Goal: Task Accomplishment & Management: Complete application form

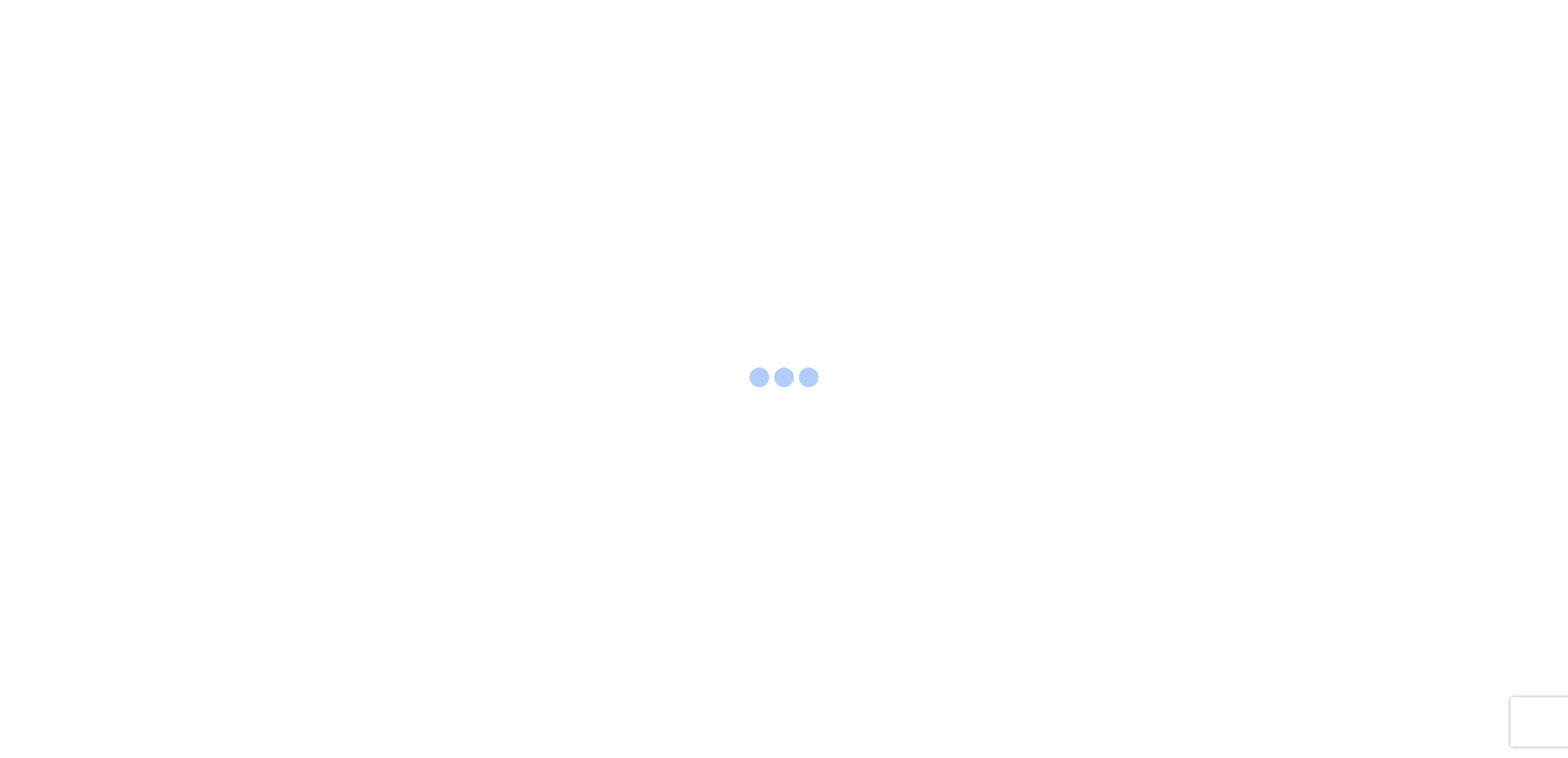
select select "FULL"
select select "LBS"
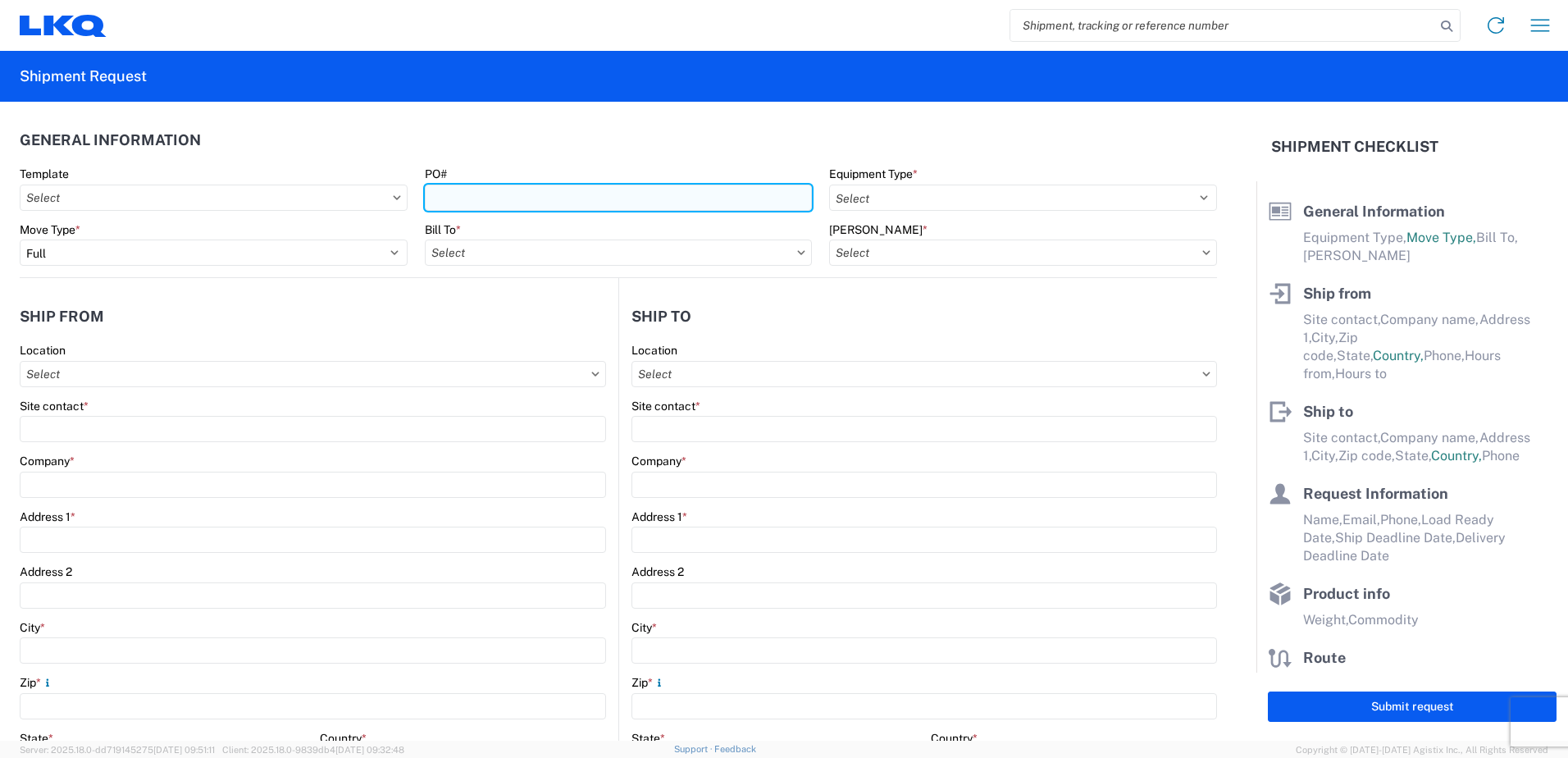
click at [490, 203] on input "PO#" at bounding box center [619, 198] width 388 height 26
type input "1729-173"
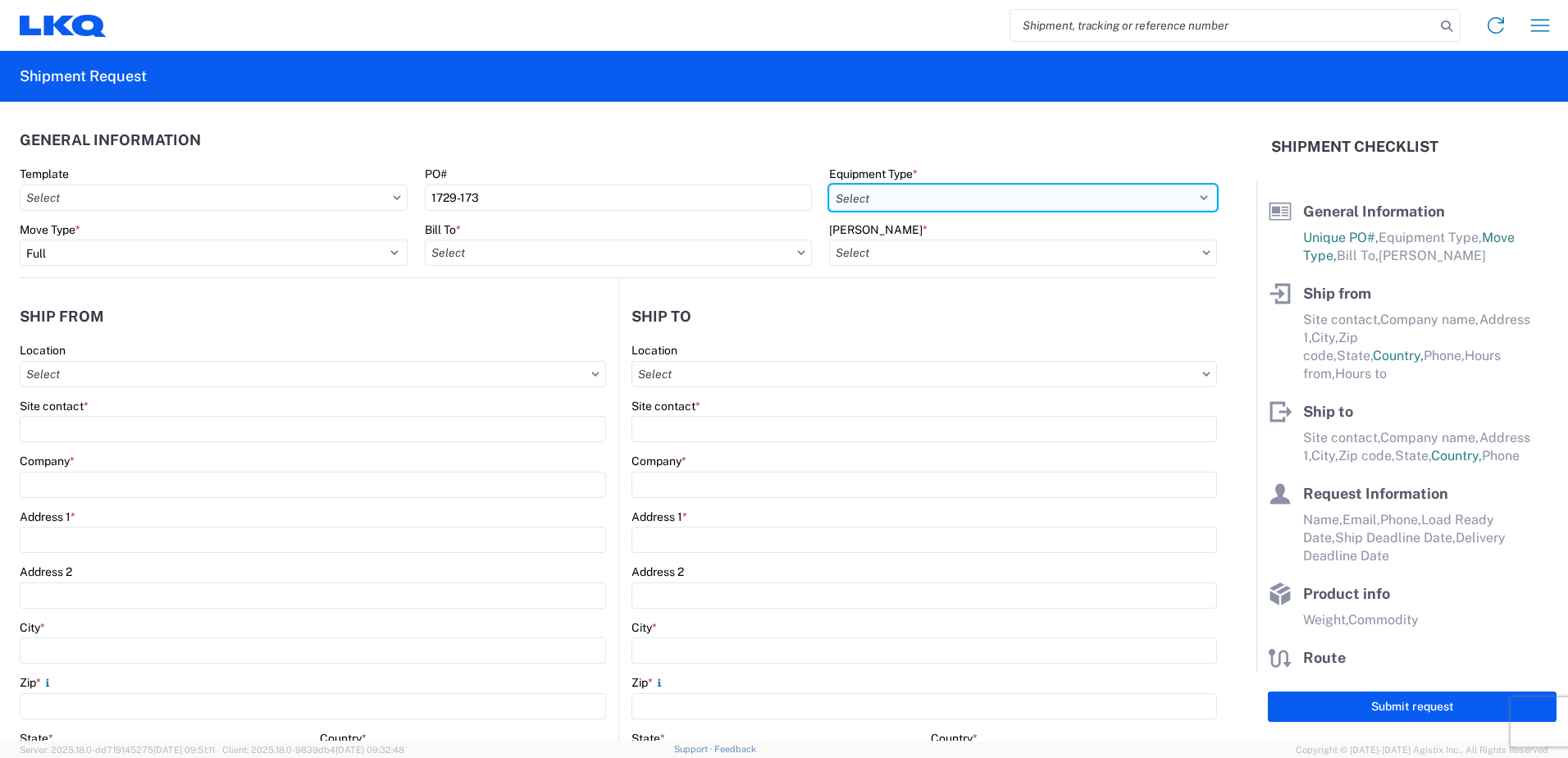
click at [964, 196] on select "Select 53’ Dry Van Flatbed Dropdeck (van) Lowboy (flatbed) Rail" at bounding box center [1023, 198] width 388 height 26
select select "STDV"
click at [829, 185] on select "Select 53’ Dry Van Flatbed Dropdeck (van) Lowboy (flatbed) Rail" at bounding box center [1023, 198] width 388 height 26
click at [474, 248] on input "Bill To *" at bounding box center [619, 253] width 388 height 26
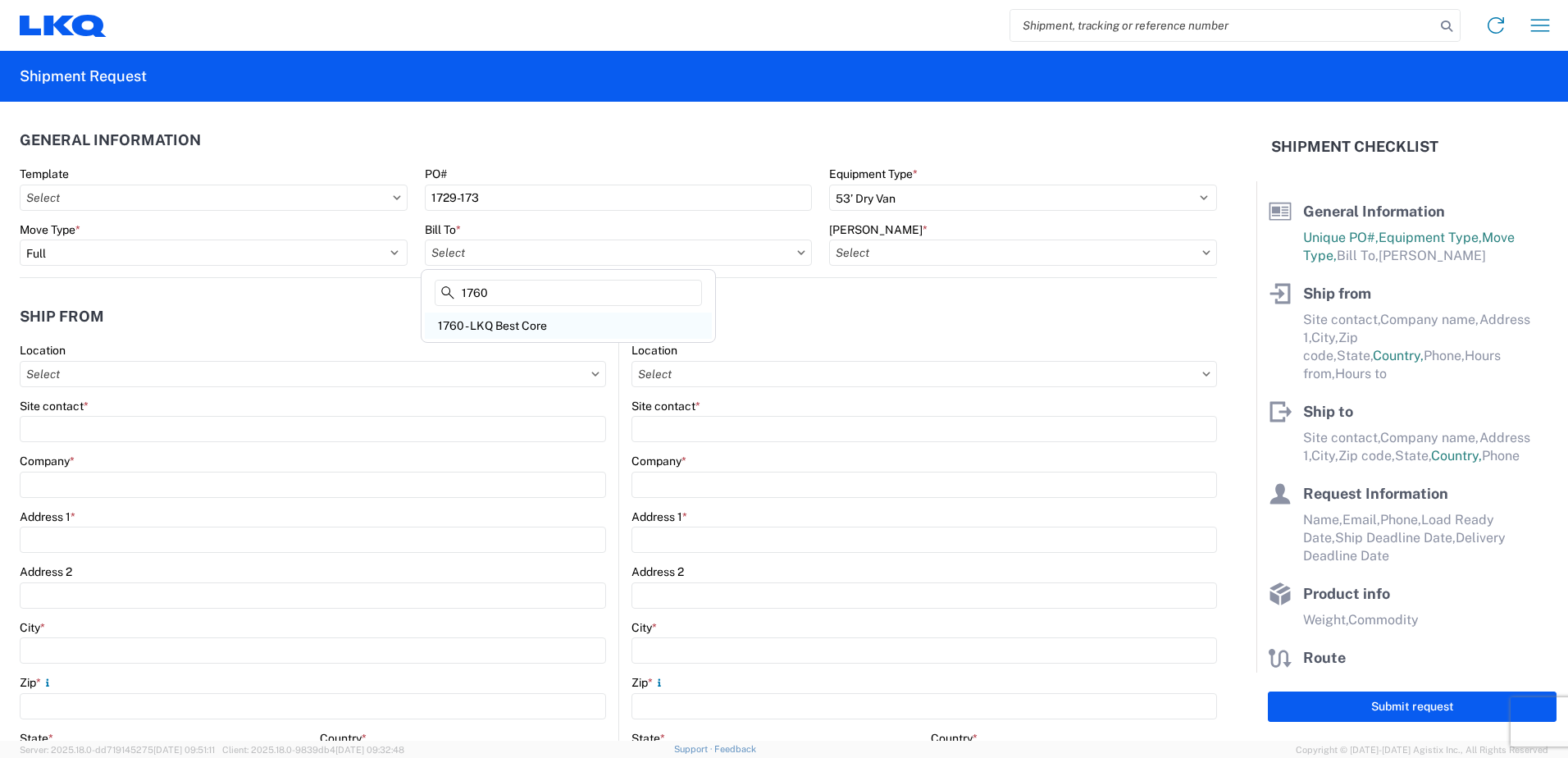
type input "1760"
click at [497, 323] on div "1760 - LKQ Best Core" at bounding box center [568, 326] width 287 height 26
type input "1760 - LKQ Best Core"
click at [922, 258] on input "[PERSON_NAME] *" at bounding box center [1023, 253] width 388 height 26
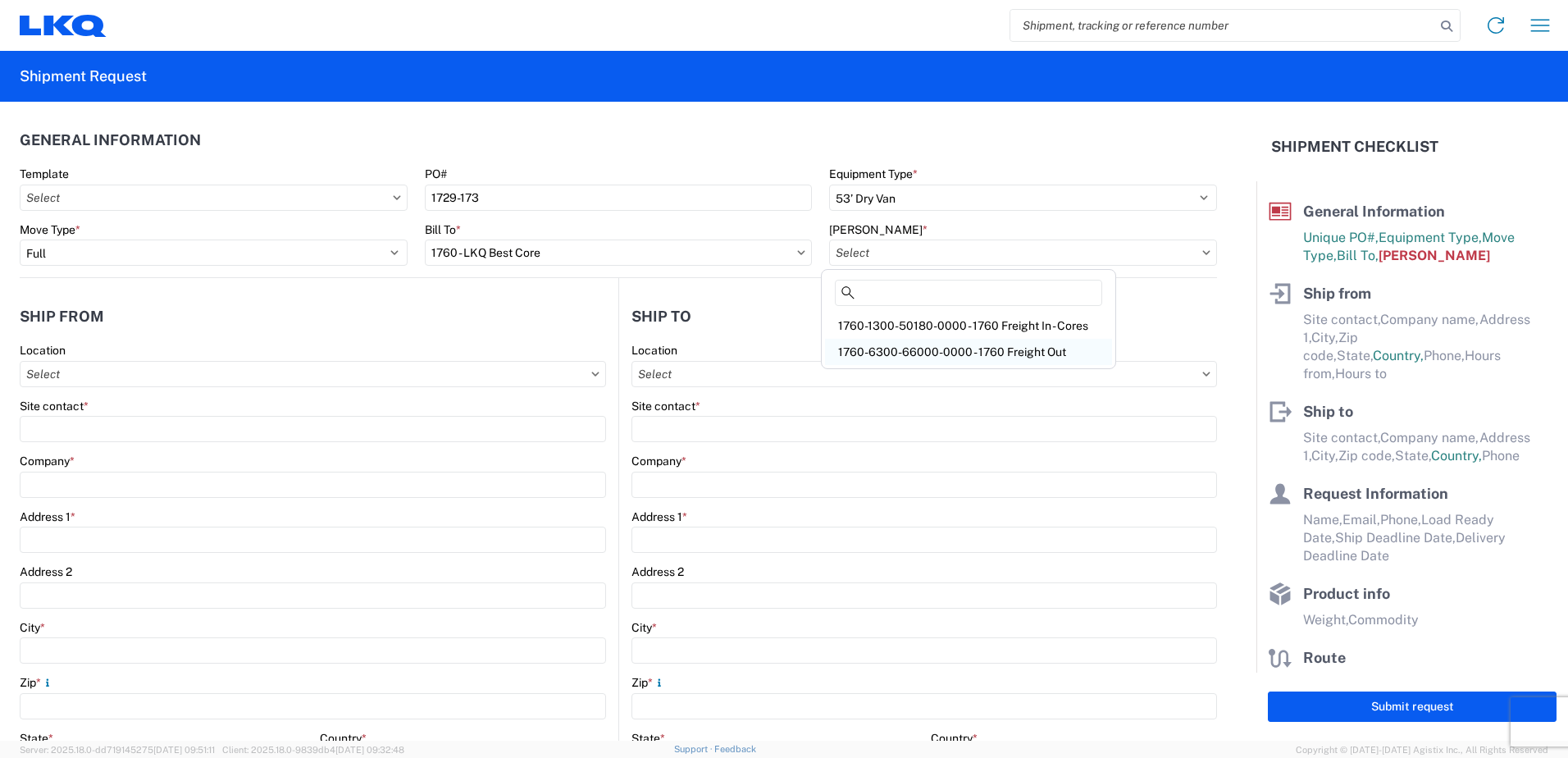
click at [946, 350] on div "1760-6300-66000-0000 - 1760 Freight Out" at bounding box center [969, 352] width 287 height 26
type input "1760-6300-66000-0000 - 1760 Freight Out"
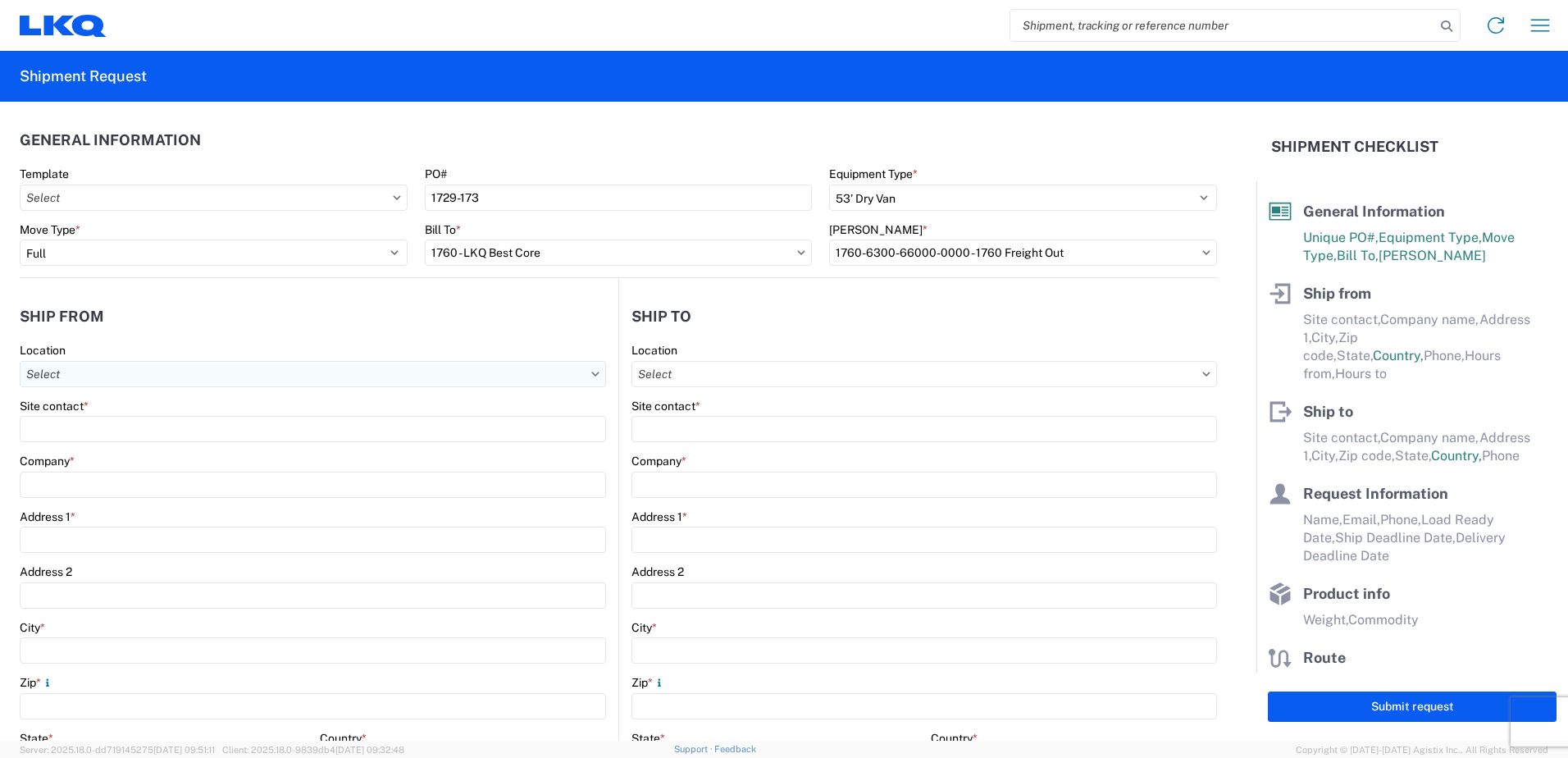
click at [114, 366] on input "Location" at bounding box center [313, 374] width 586 height 26
type input "1729"
click at [109, 453] on div "1729 - LKQ [US_STATE]" at bounding box center [167, 447] width 287 height 26
type input "1729 - LKQ [US_STATE]"
type input "LKQ Corporation"
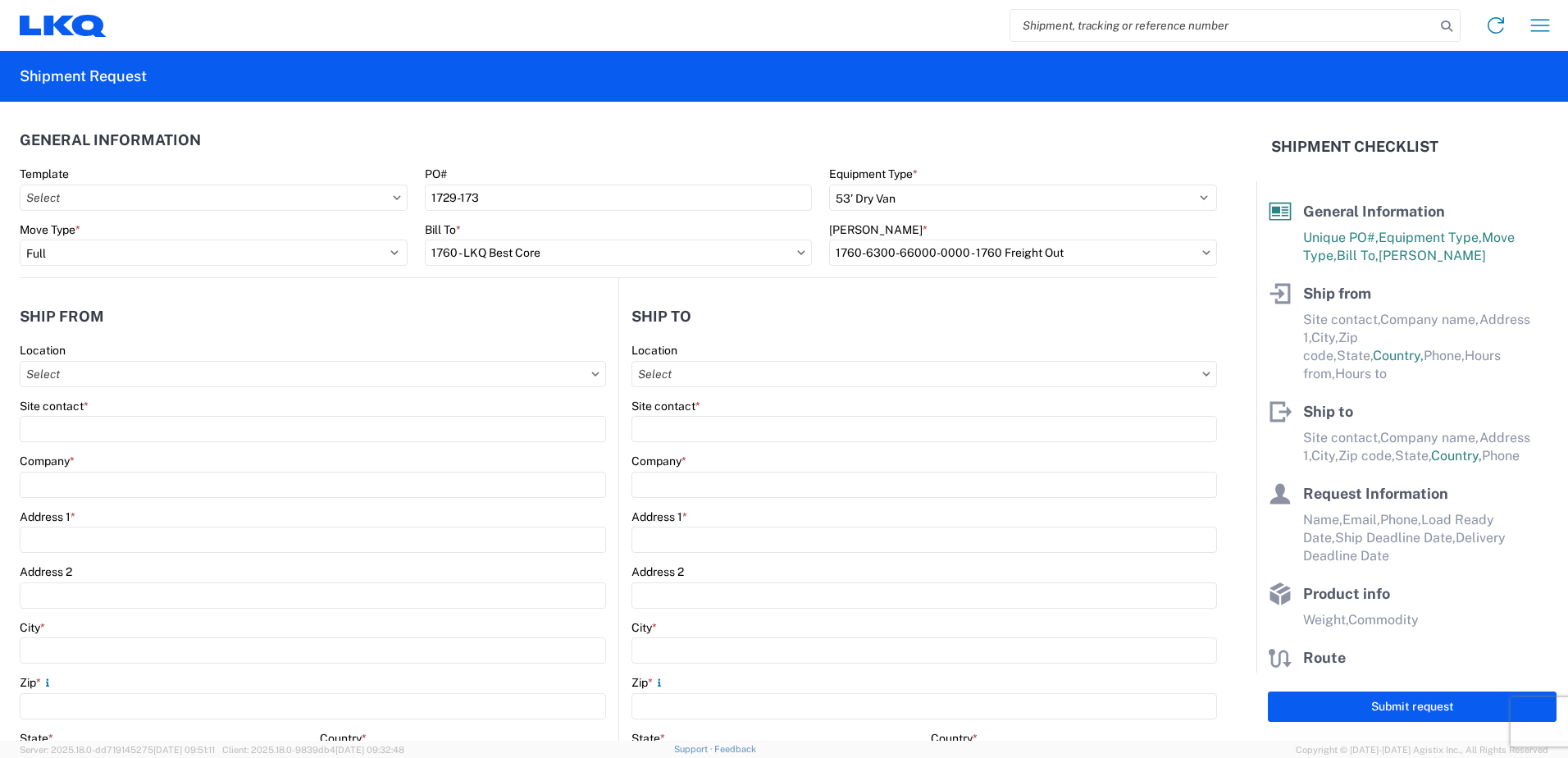
type input "[STREET_ADDRESS]"
type input "[GEOGRAPHIC_DATA]"
type input "87105"
select select "NM"
select select "US"
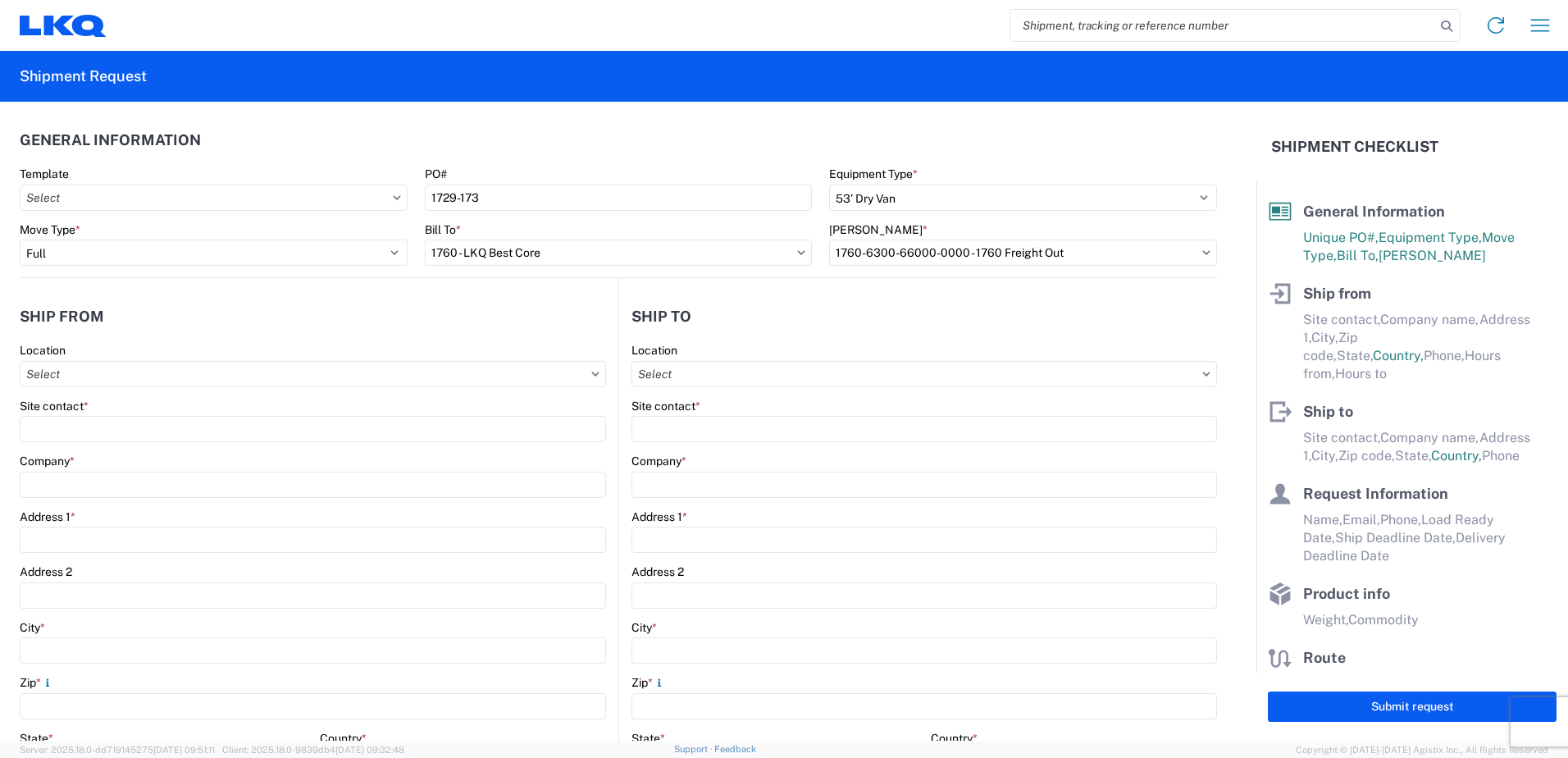
type input "07:00"
type input "17:00"
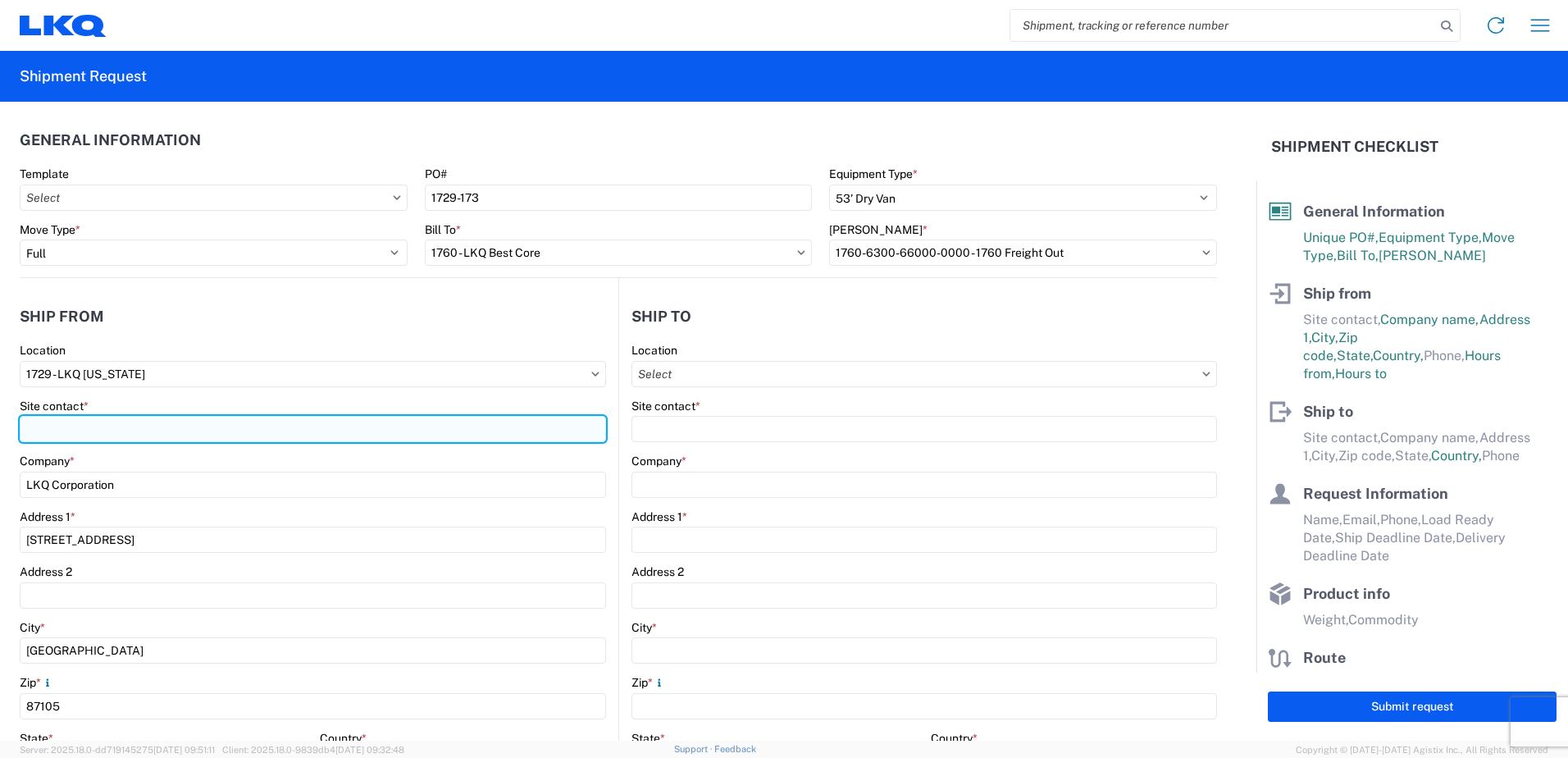
click at [106, 430] on input "Site contact *" at bounding box center [313, 429] width 586 height 26
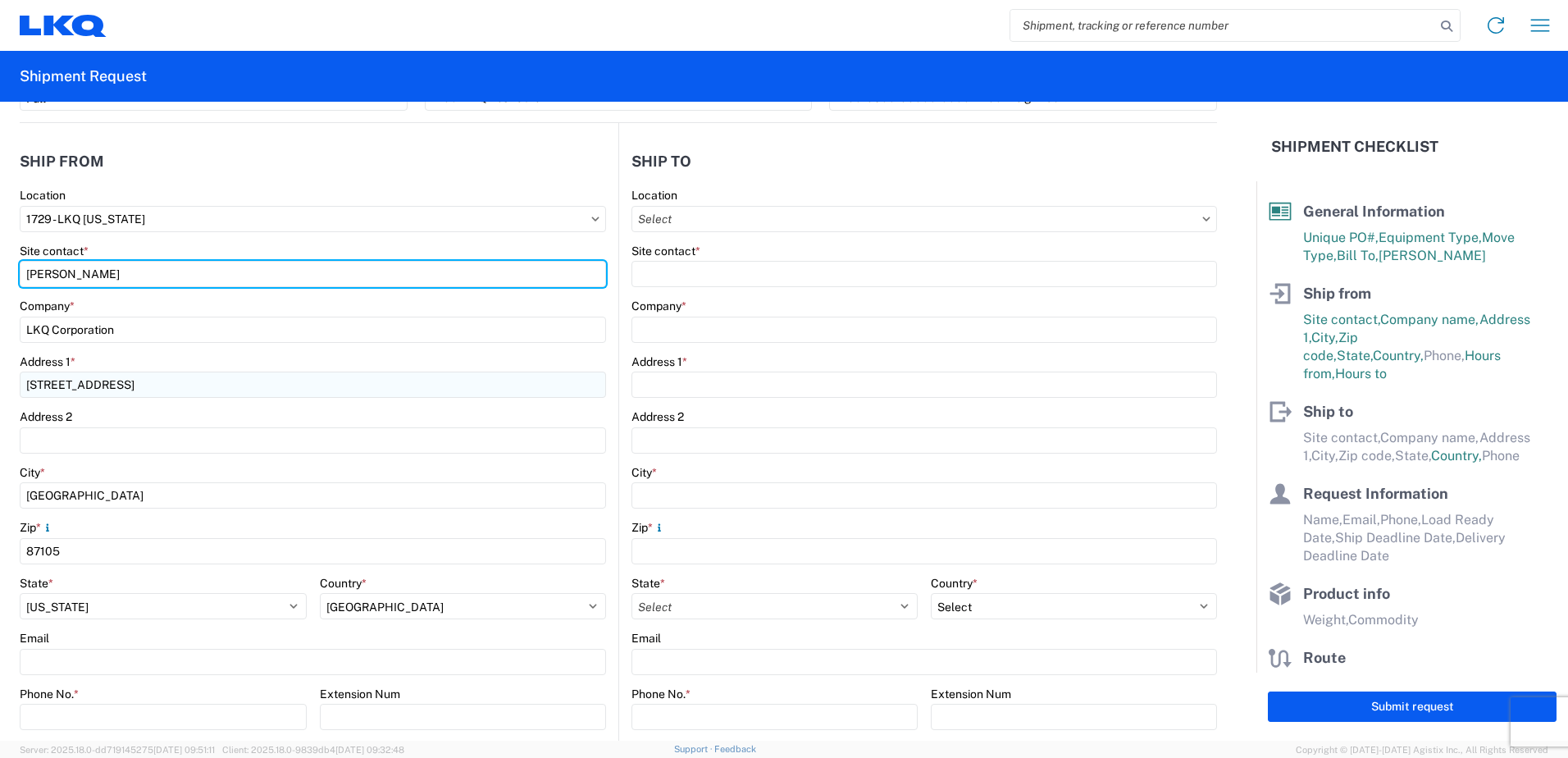
scroll to position [164, 0]
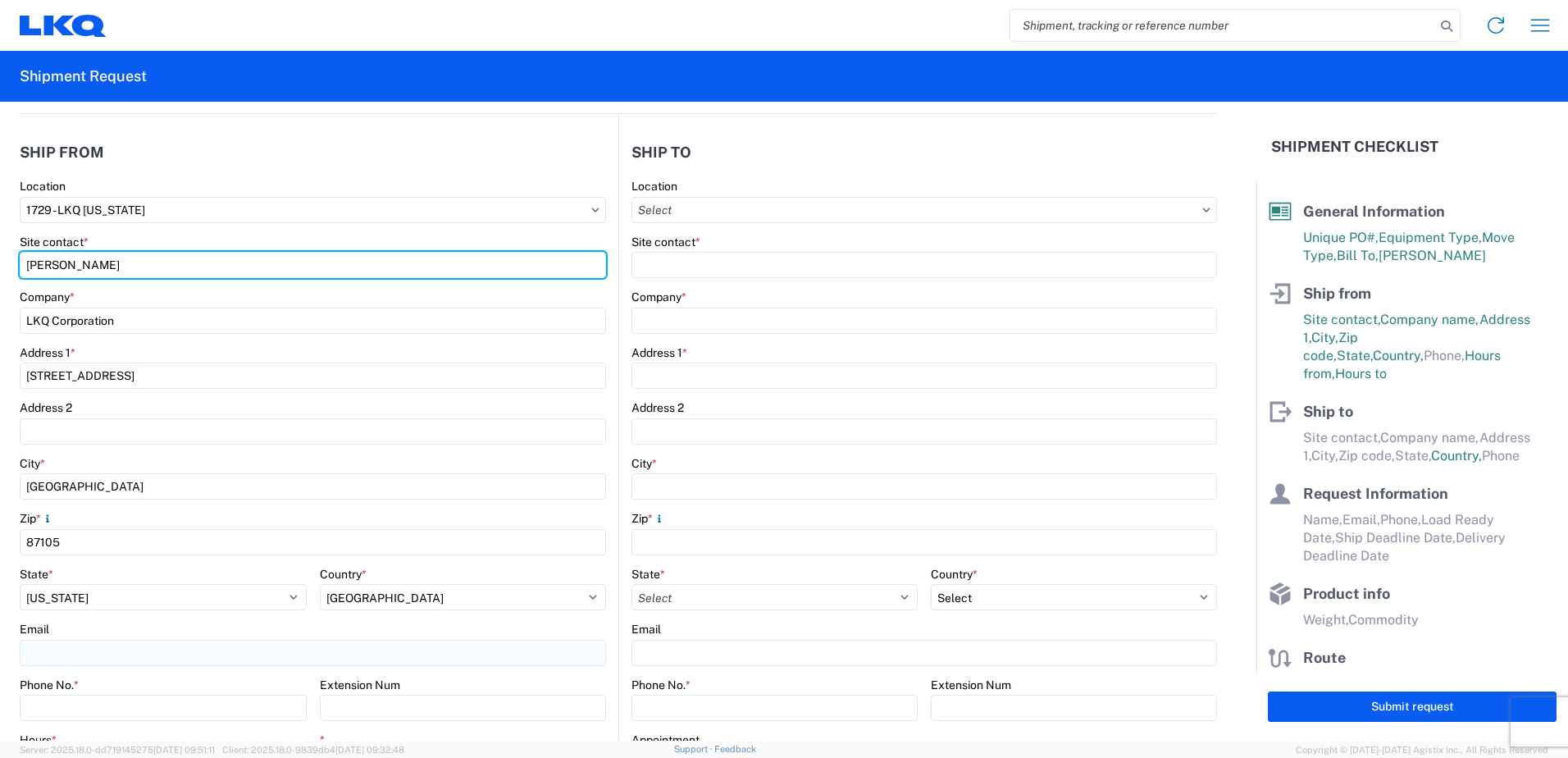
type input "[PERSON_NAME]"
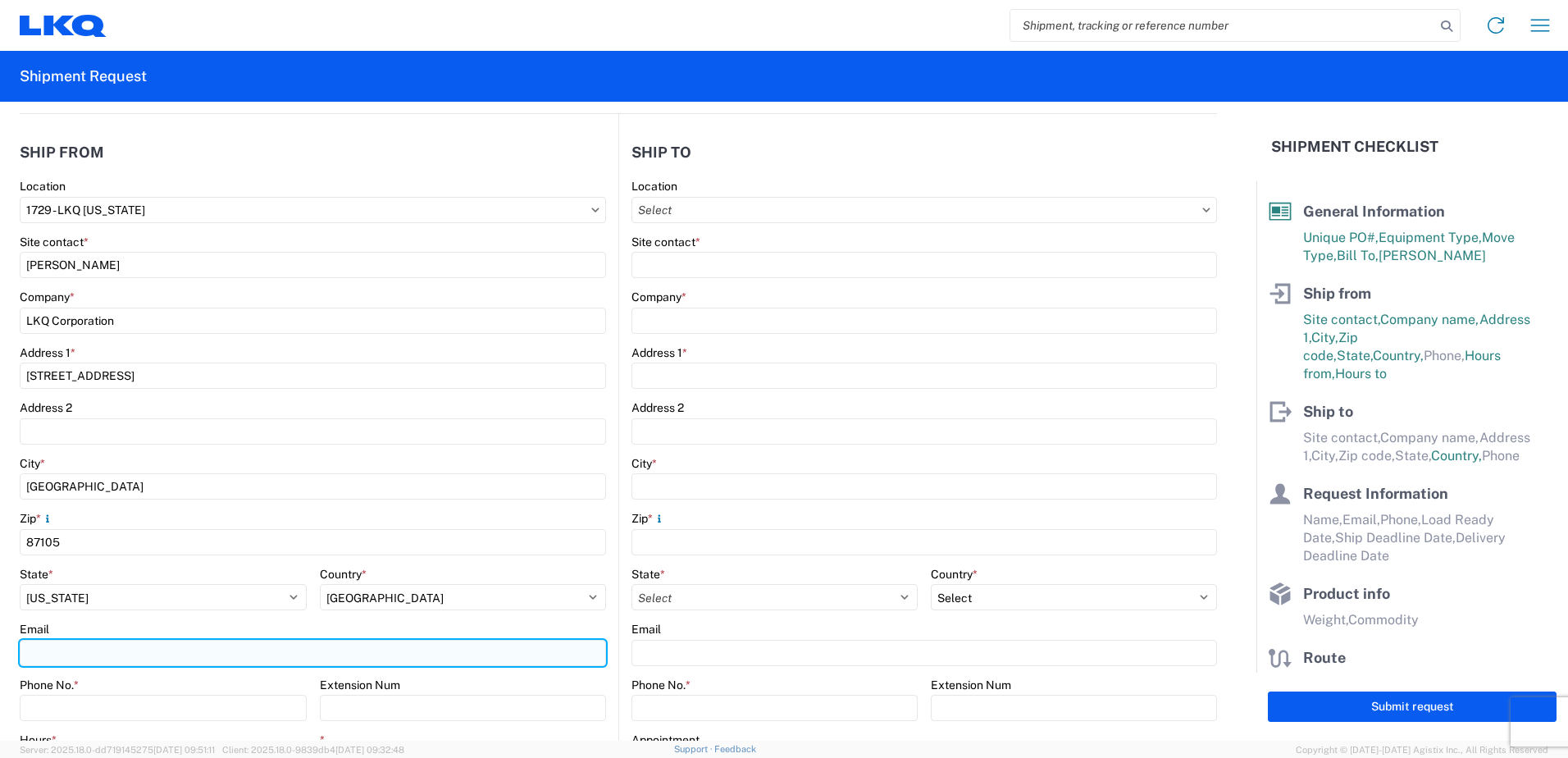
click at [75, 653] on input "Email" at bounding box center [313, 653] width 586 height 26
type input "[EMAIL_ADDRESS][DOMAIN_NAME]"
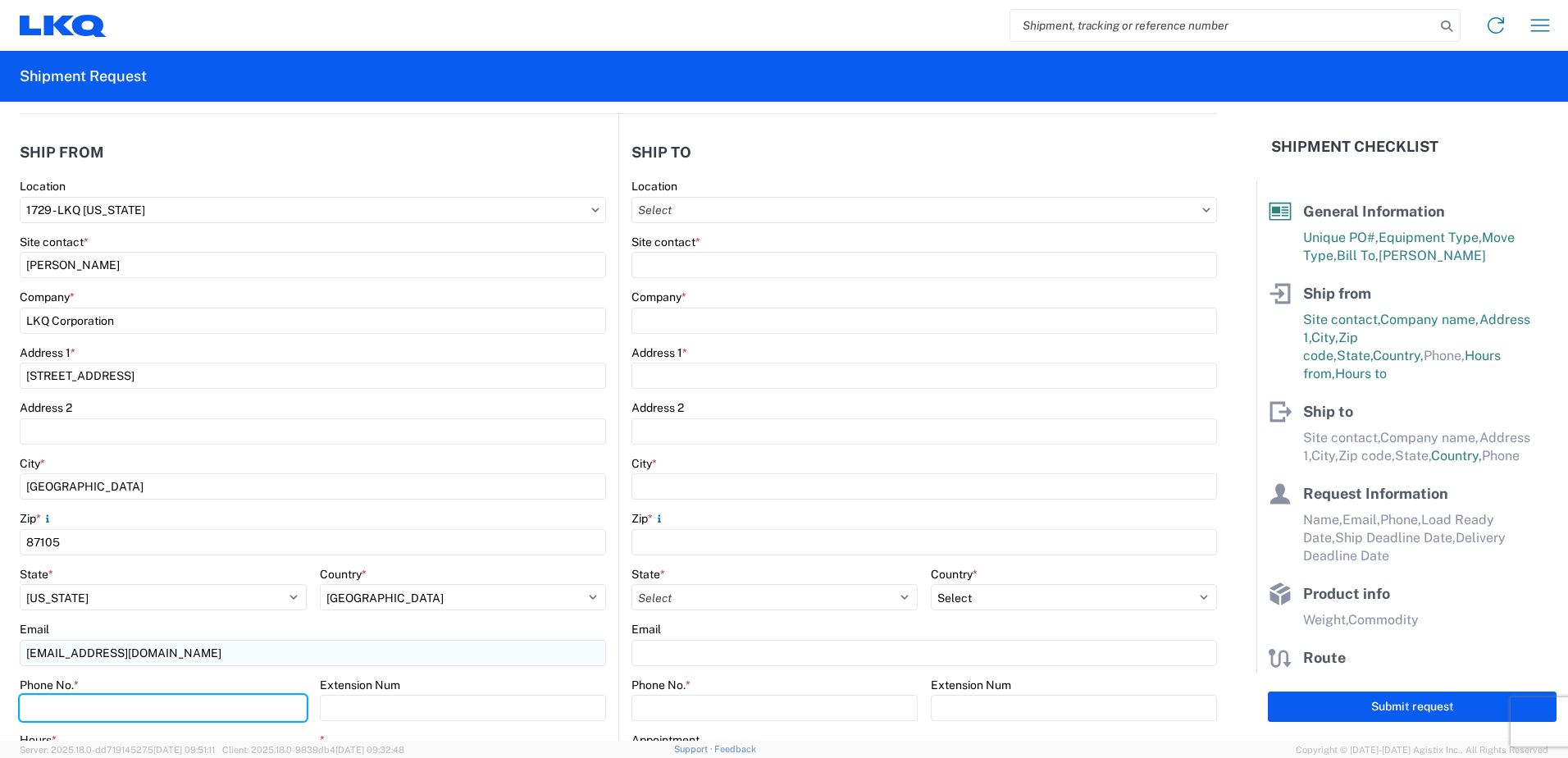
type input "4802959024"
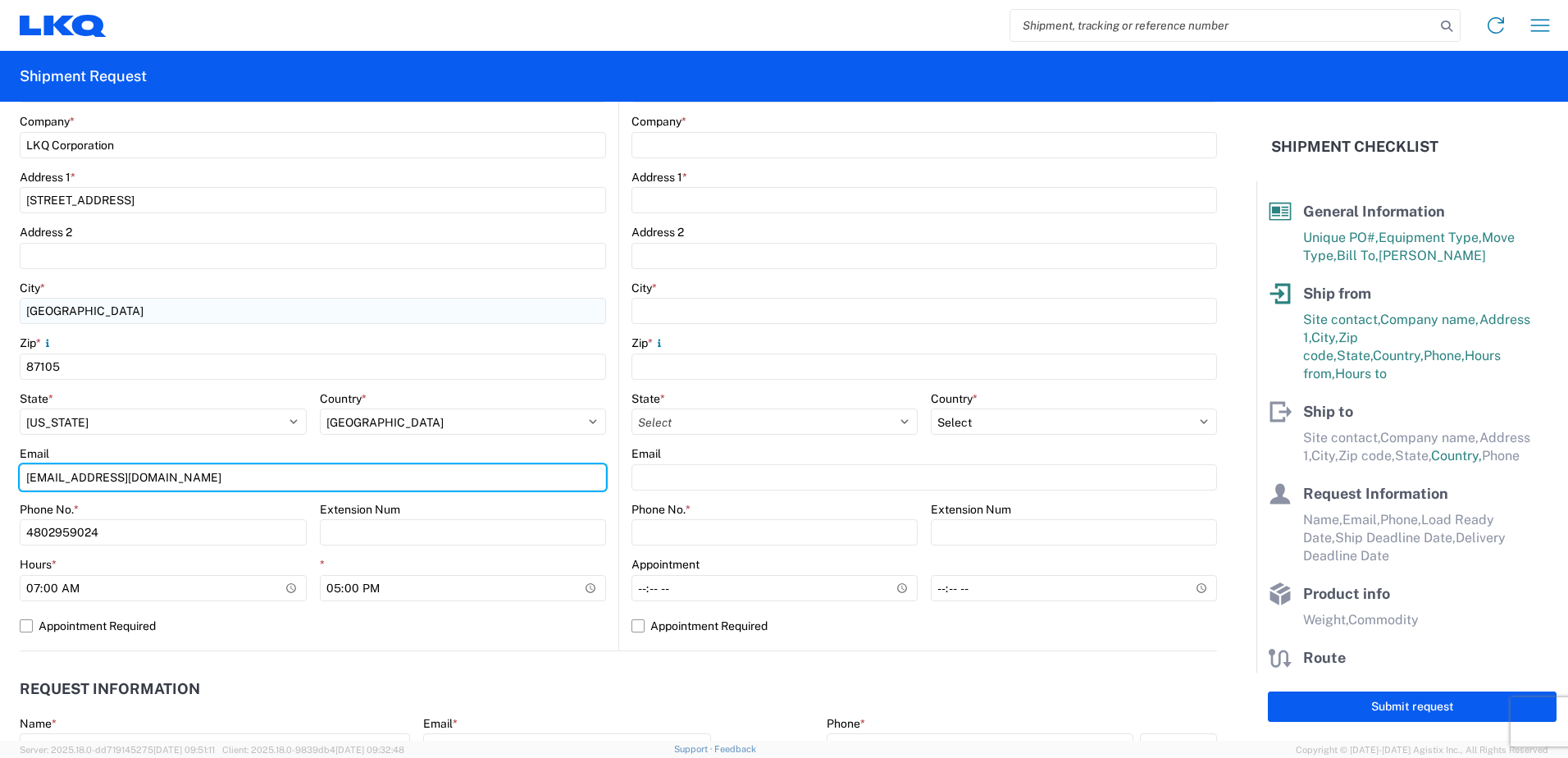
scroll to position [328, 0]
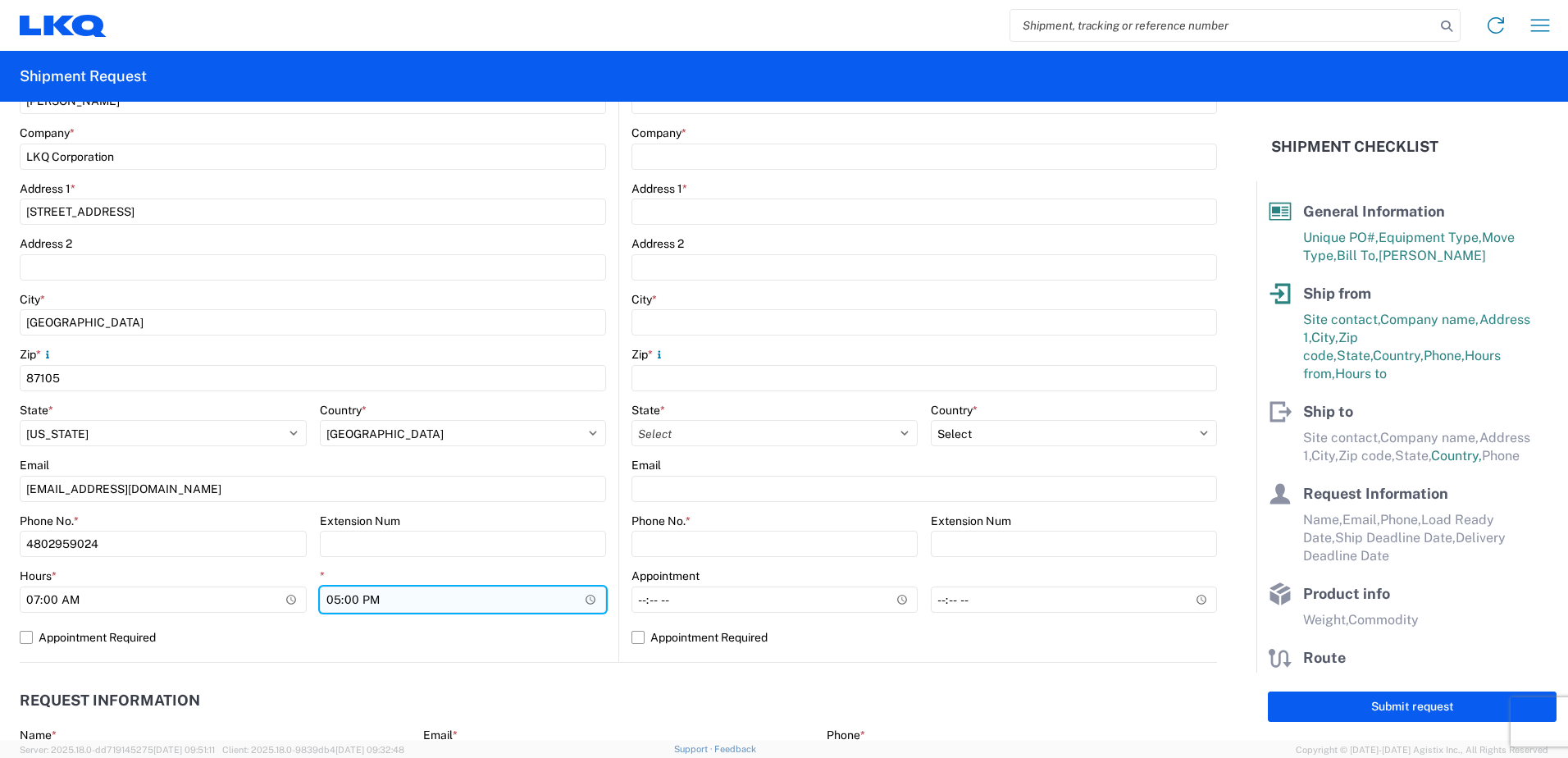
click at [336, 602] on input "17:00" at bounding box center [463, 600] width 287 height 26
type input "14:00"
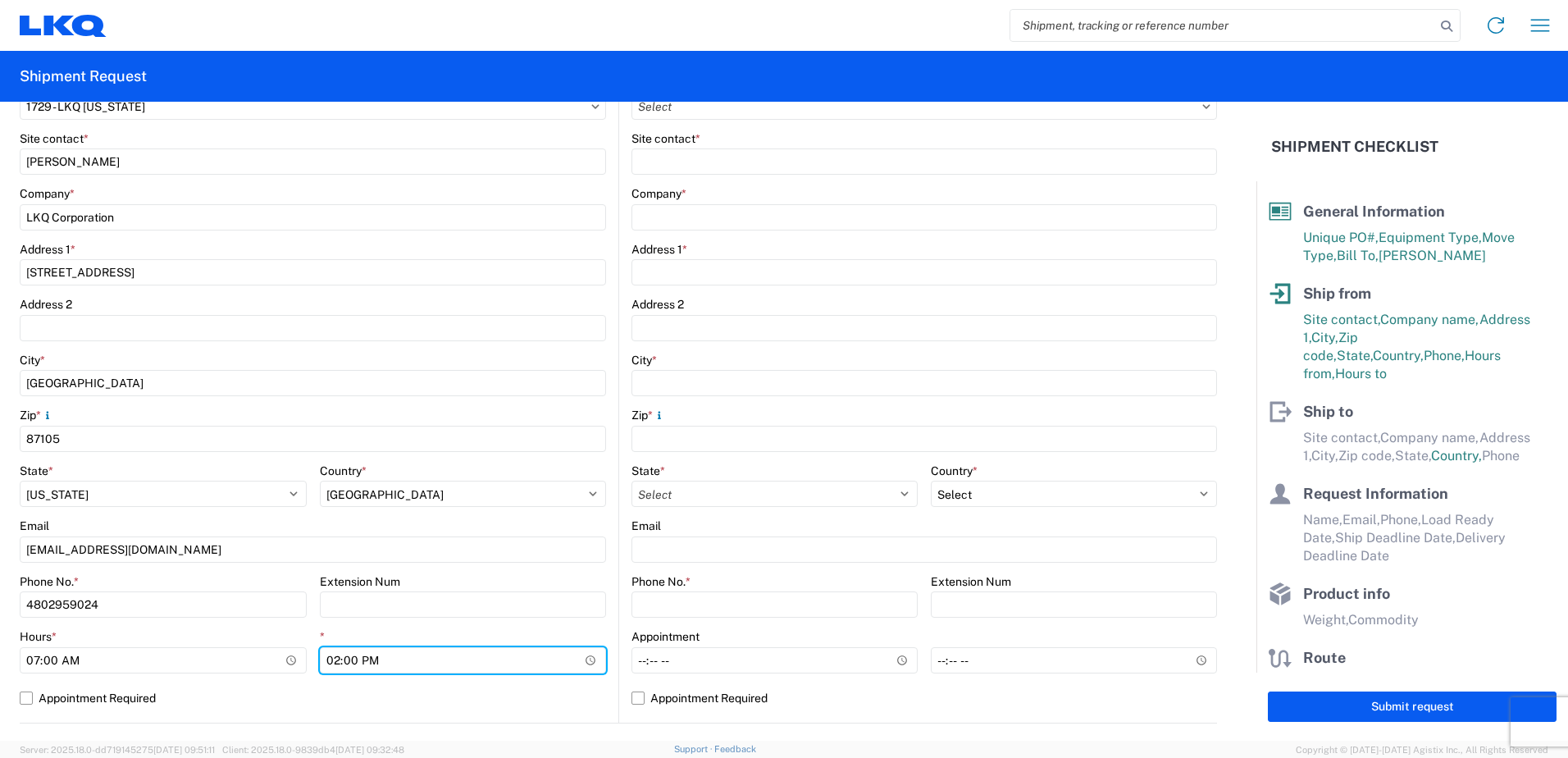
scroll to position [164, 0]
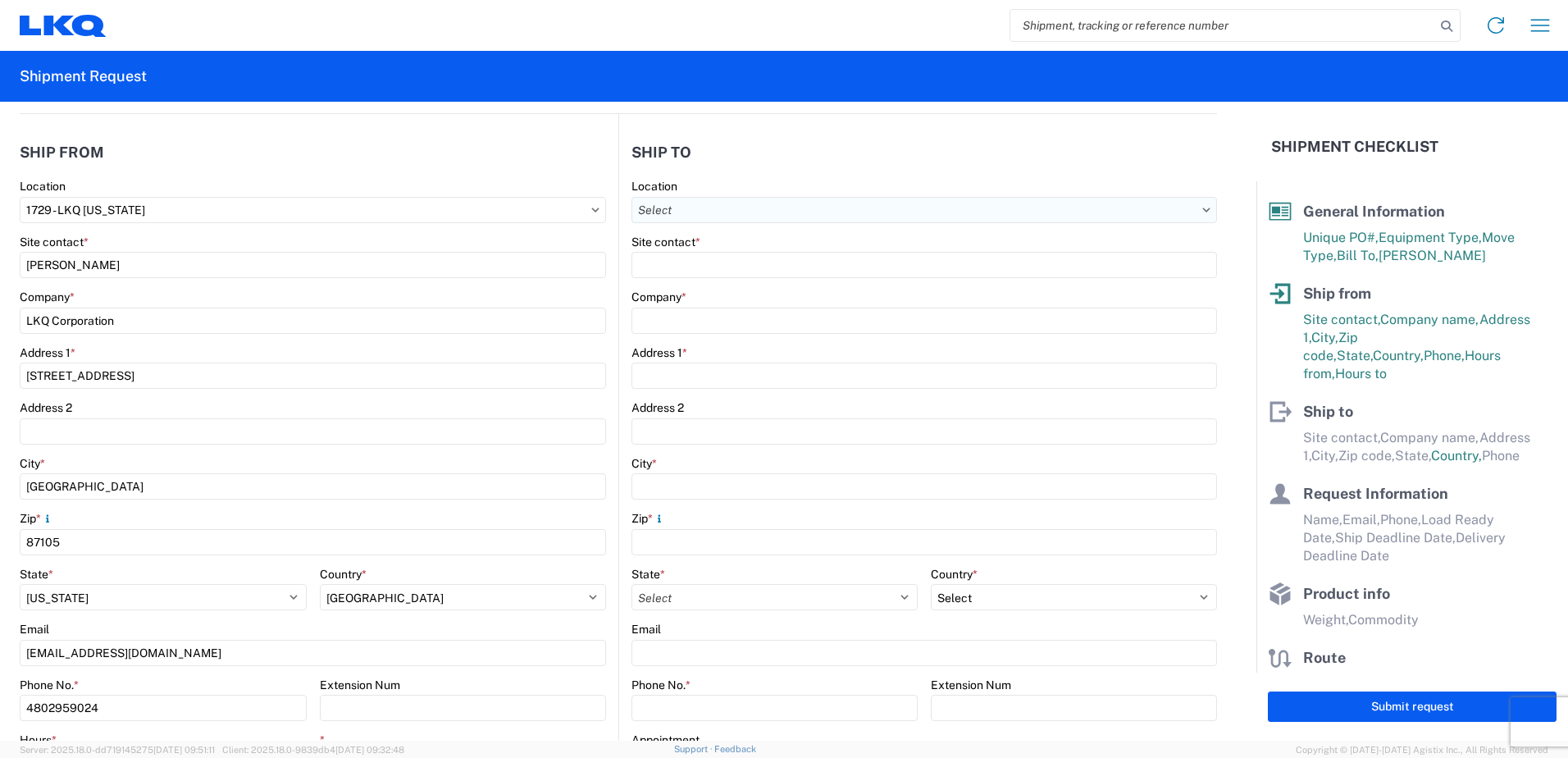
click at [726, 206] on input "Location" at bounding box center [923, 210] width 585 height 26
type input "1760"
click at [725, 275] on div "1760 - LKQ Best Core" at bounding box center [773, 283] width 287 height 26
type input "1760 - LKQ Best Core"
type input "LKQ Corporation"
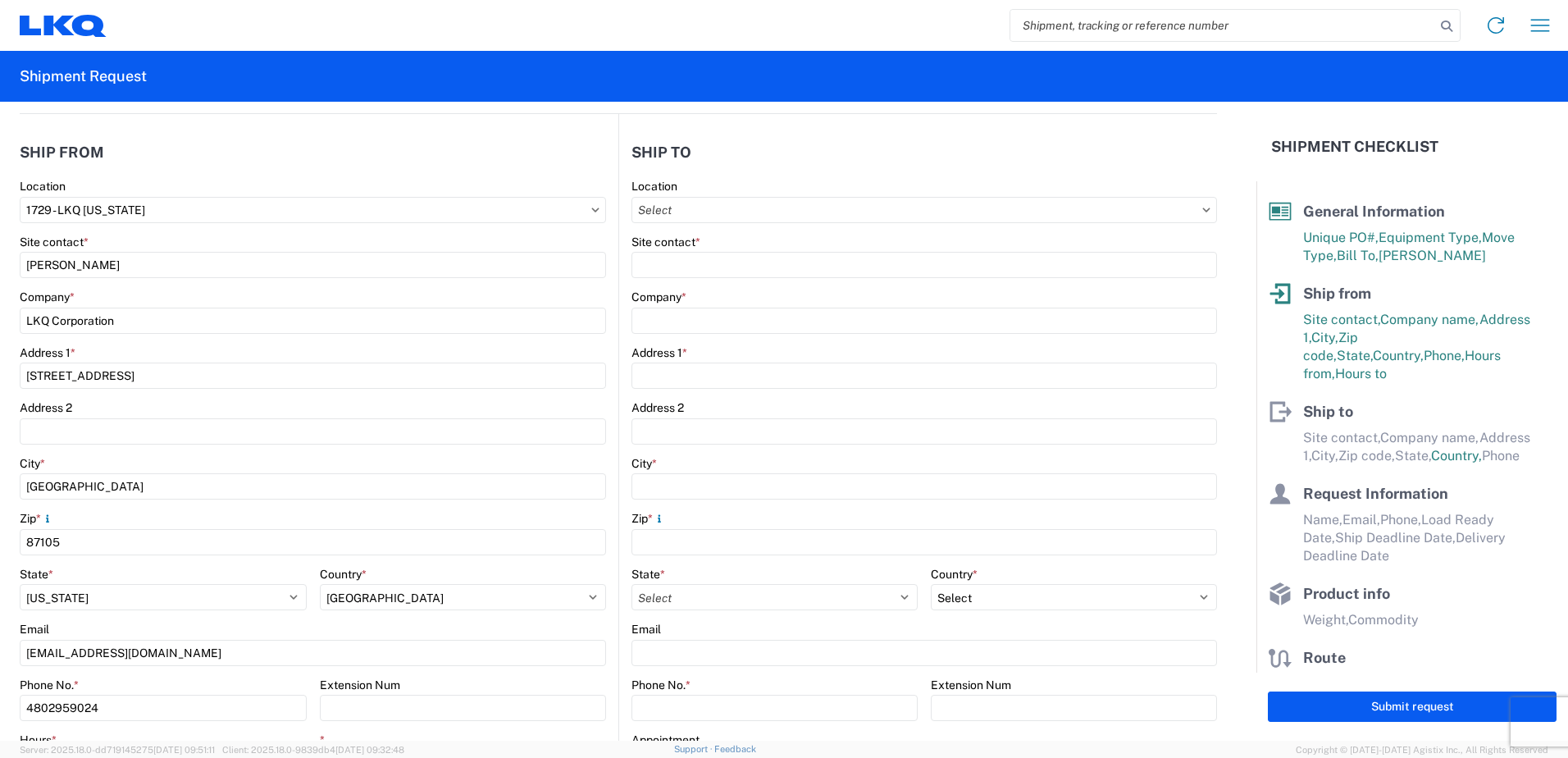
type input "[STREET_ADDRESS]"
type input "[GEOGRAPHIC_DATA]"
type input "77038"
select select "US"
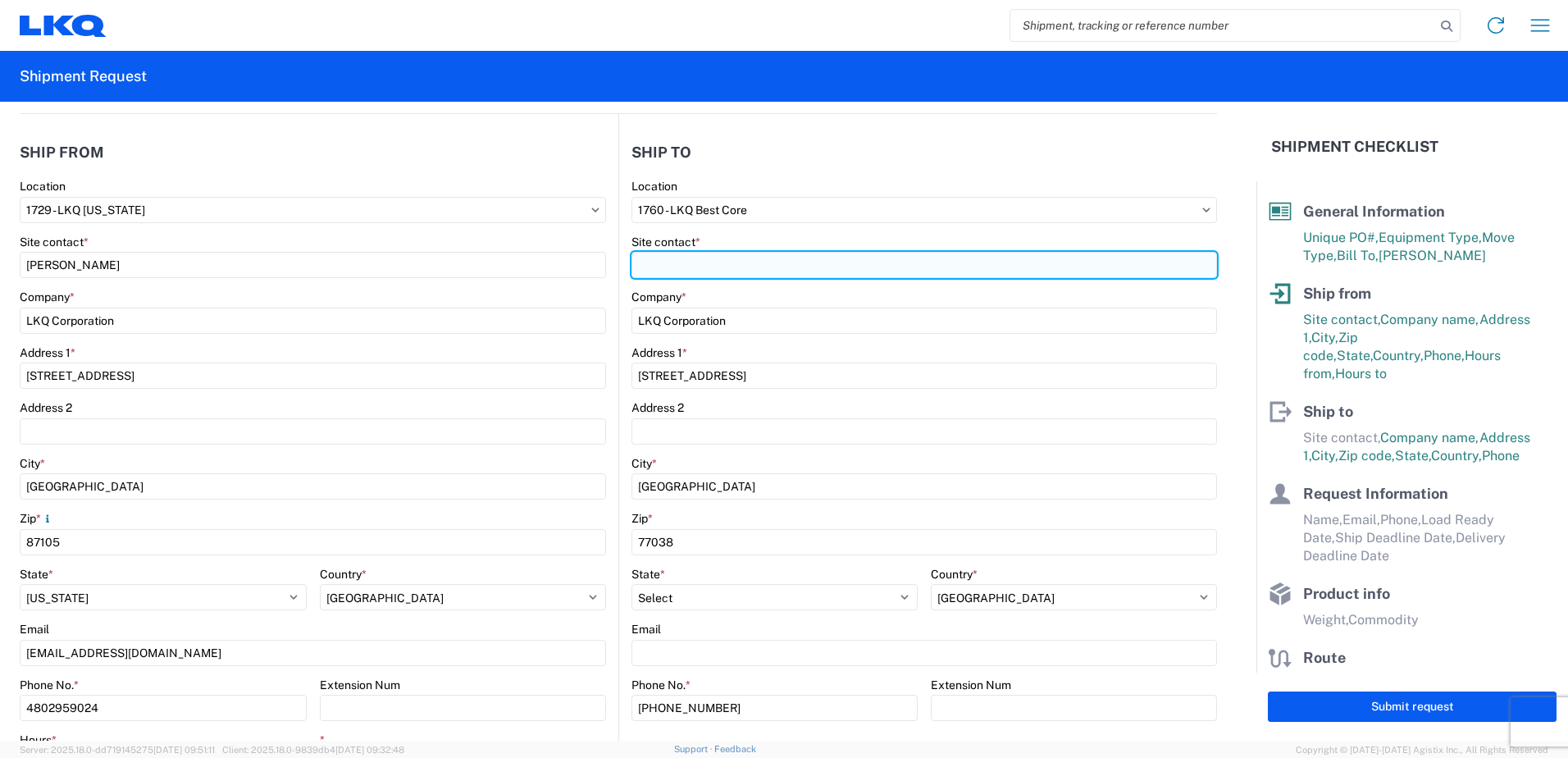
click at [725, 269] on input "Site contact *" at bounding box center [923, 265] width 585 height 26
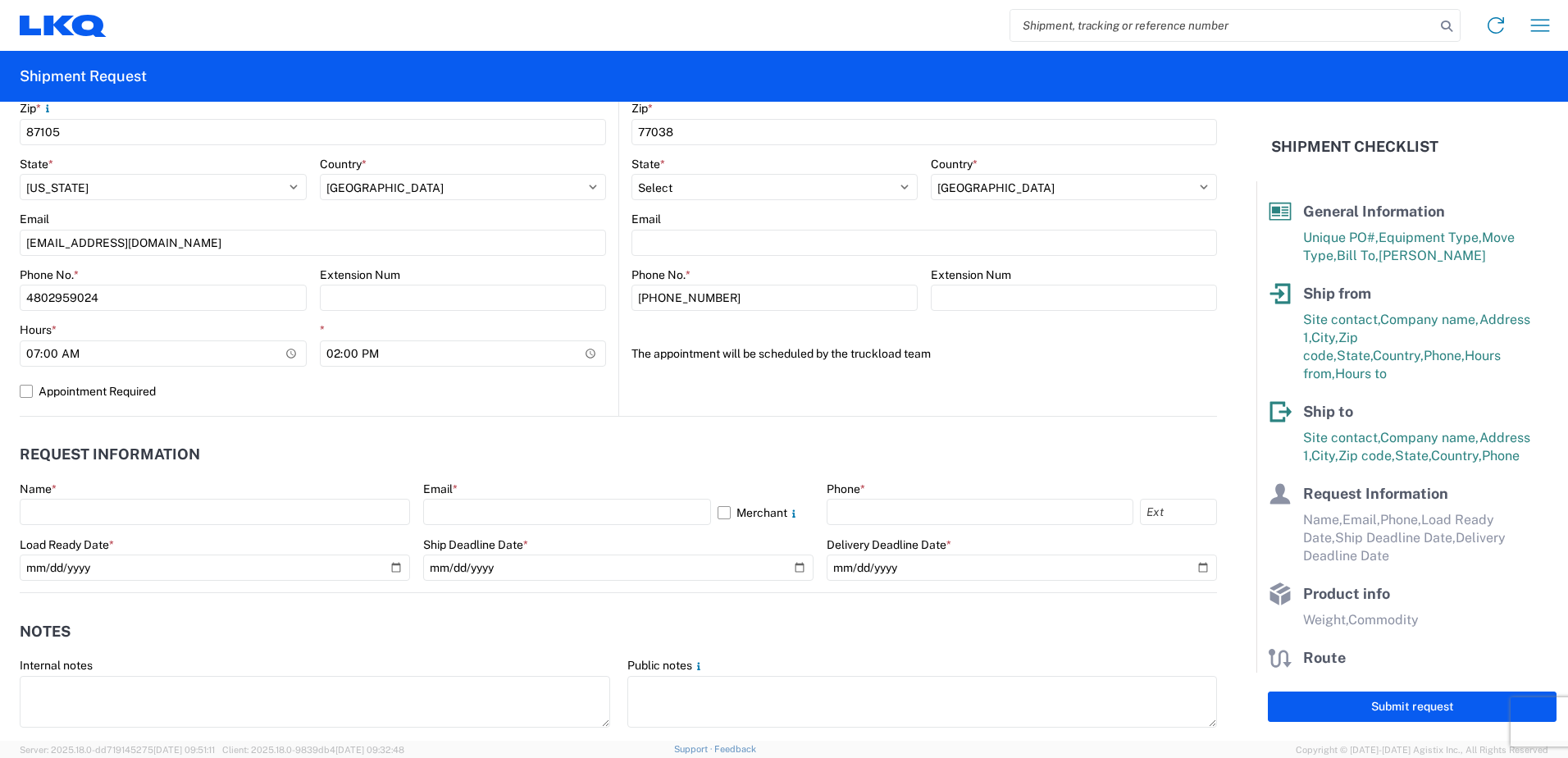
scroll to position [656, 0]
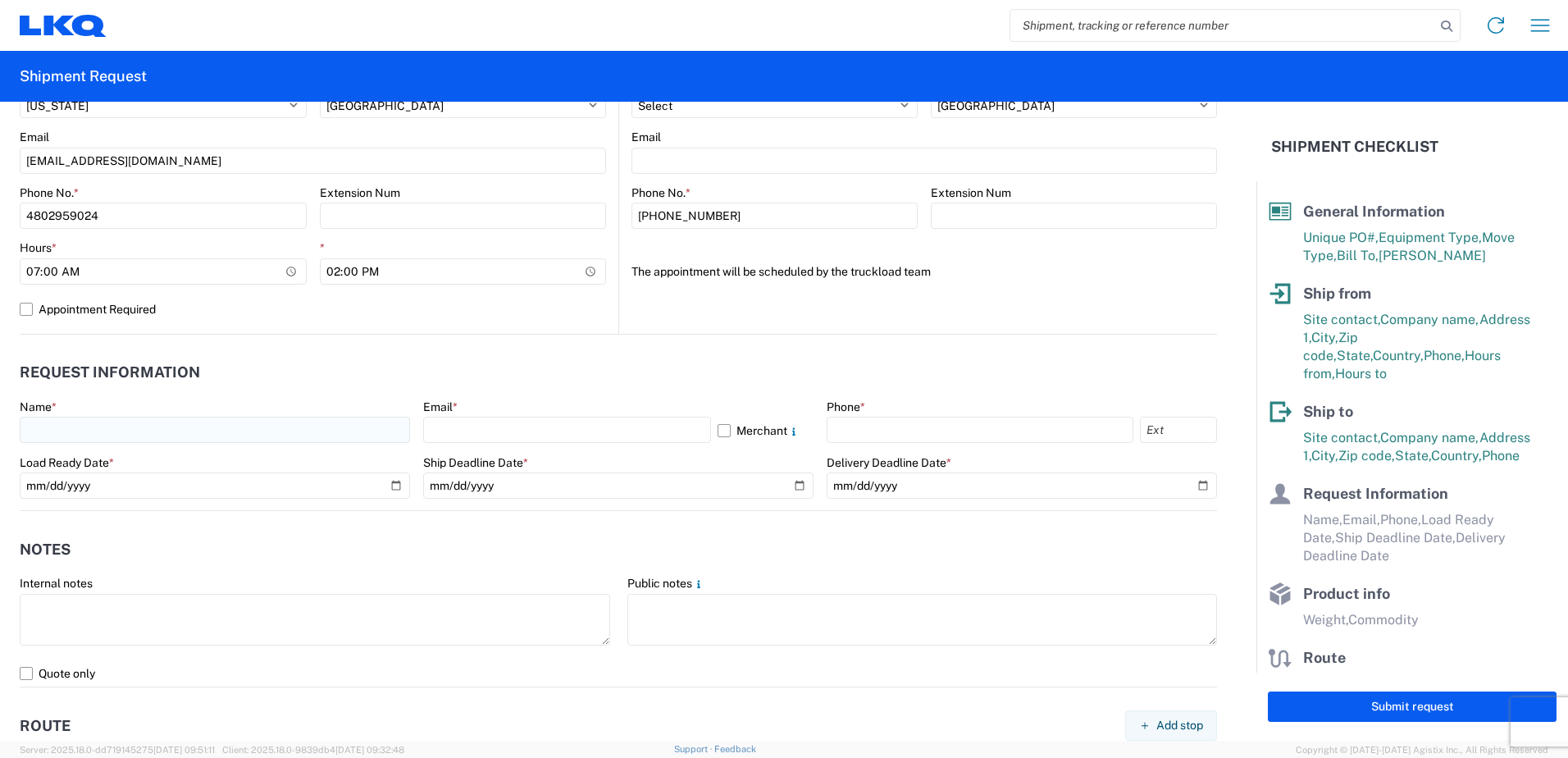
type input "Truckload team"
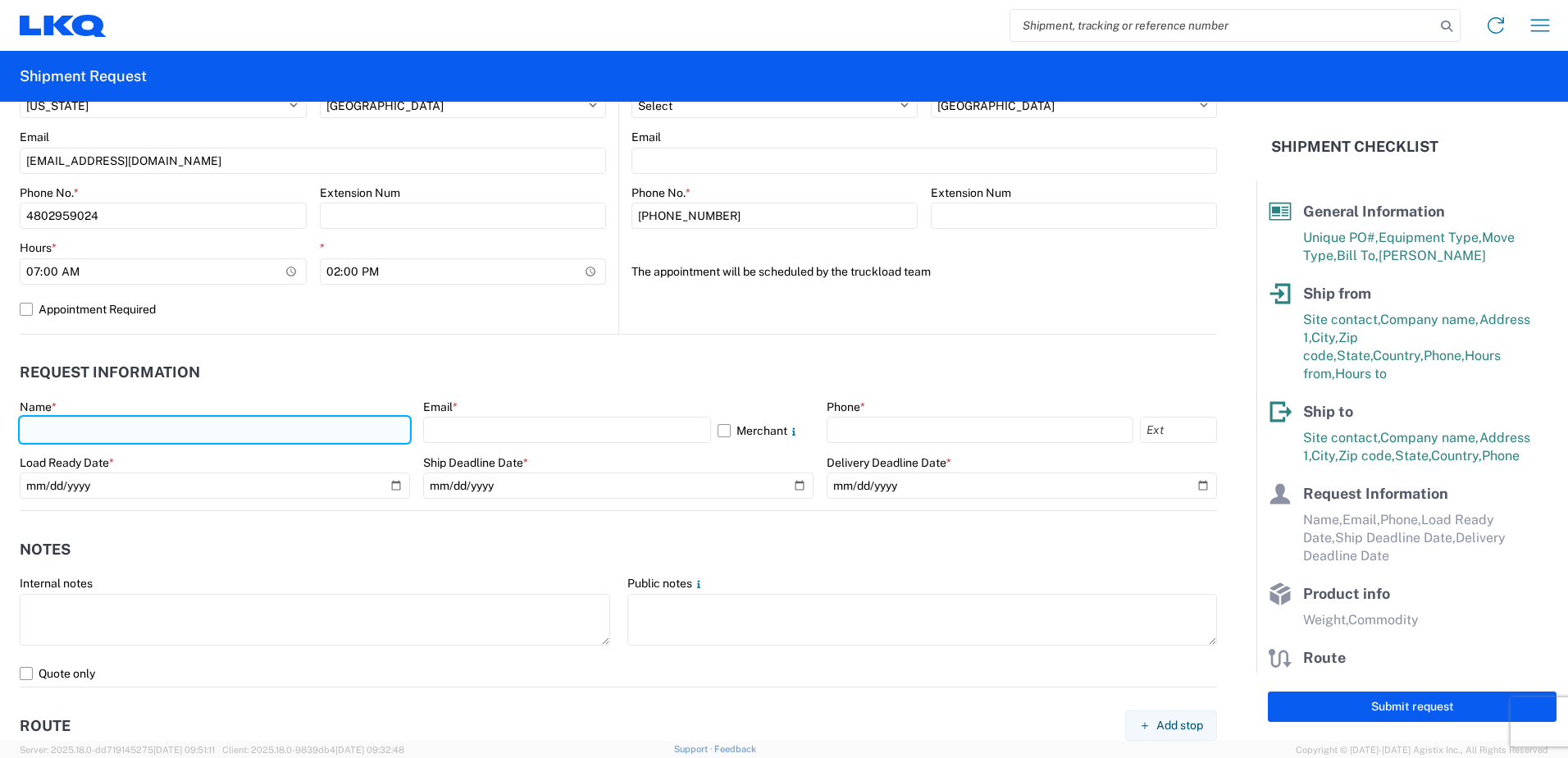
click at [315, 434] on input "text" at bounding box center [215, 430] width 390 height 26
type input "[PERSON_NAME]"
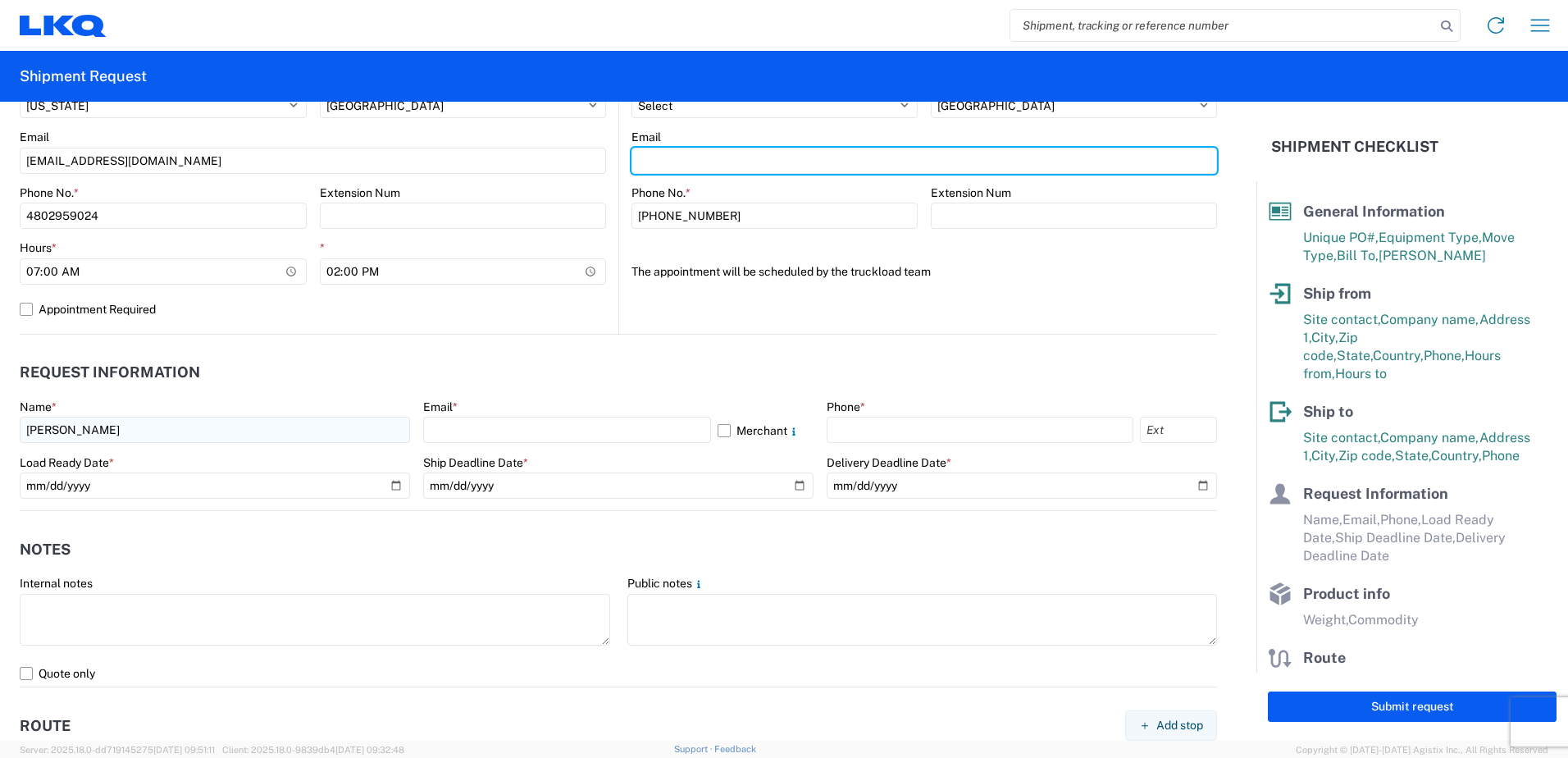
type input "[EMAIL_ADDRESS][DOMAIN_NAME]"
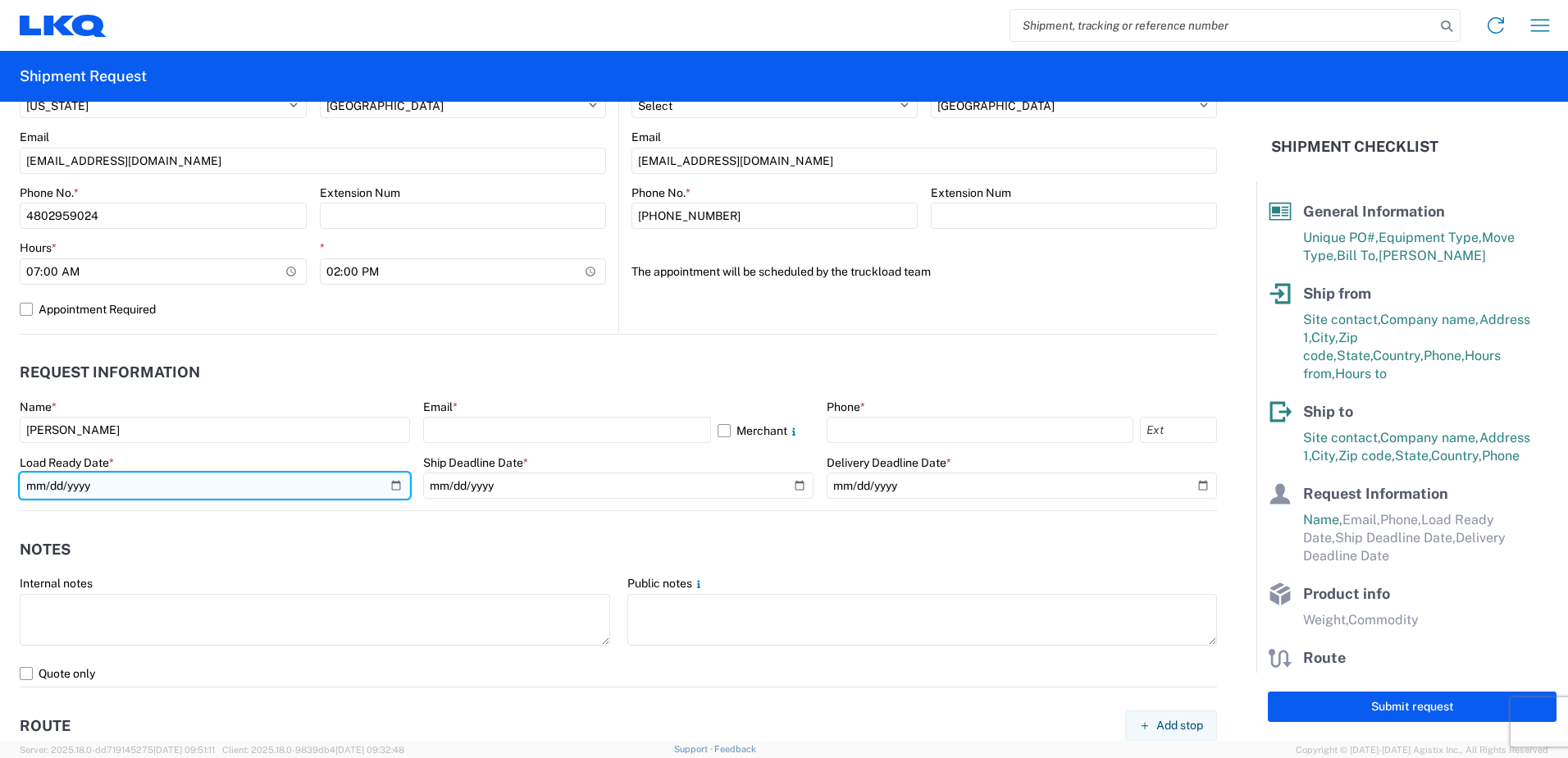
click at [390, 482] on input "date" at bounding box center [215, 486] width 390 height 26
type input "[DATE]"
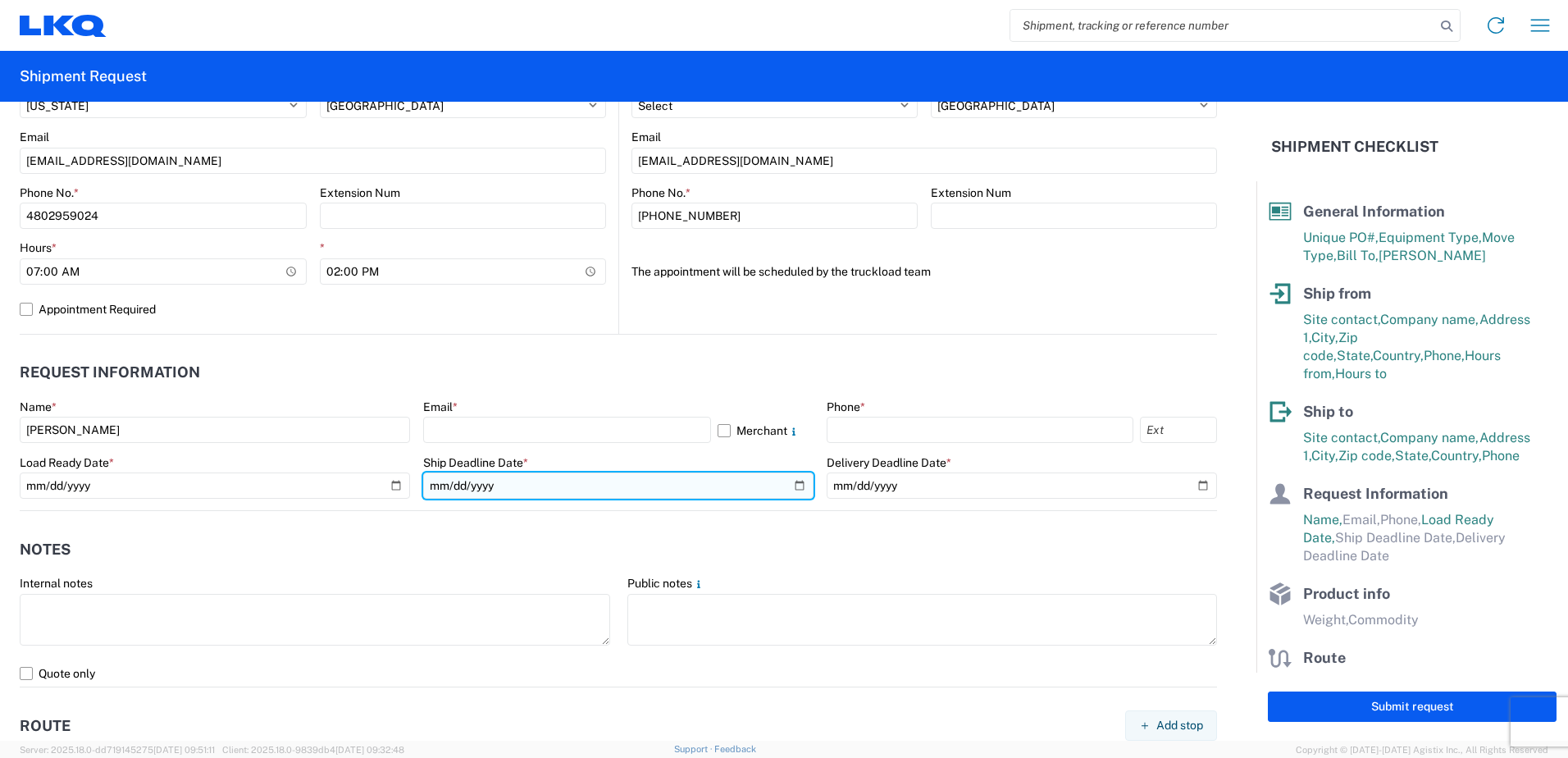
click at [795, 485] on input "date" at bounding box center [618, 486] width 390 height 26
type input "[DATE]"
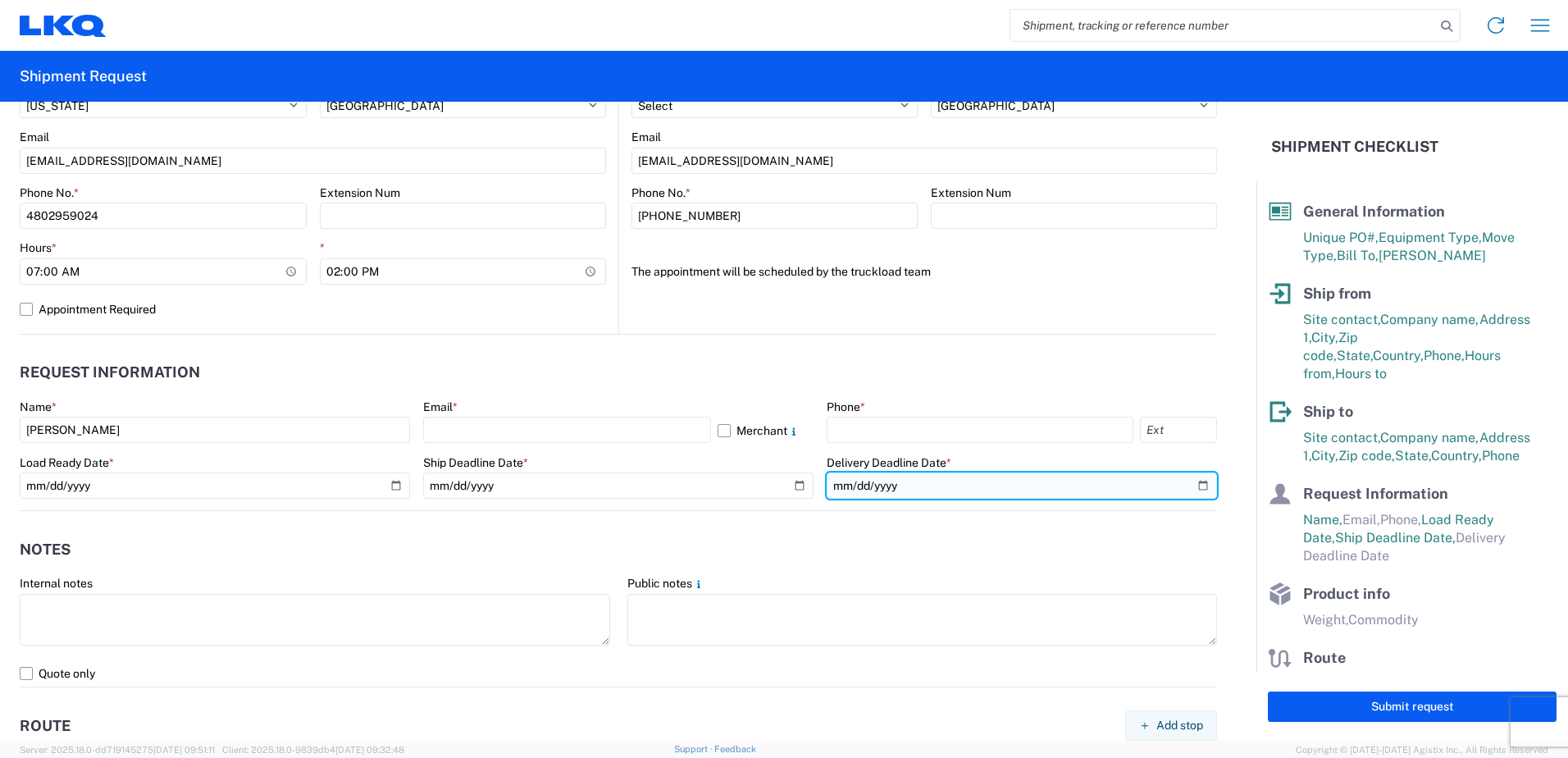
click at [1192, 487] on input "date" at bounding box center [1021, 486] width 390 height 26
type input "[DATE]"
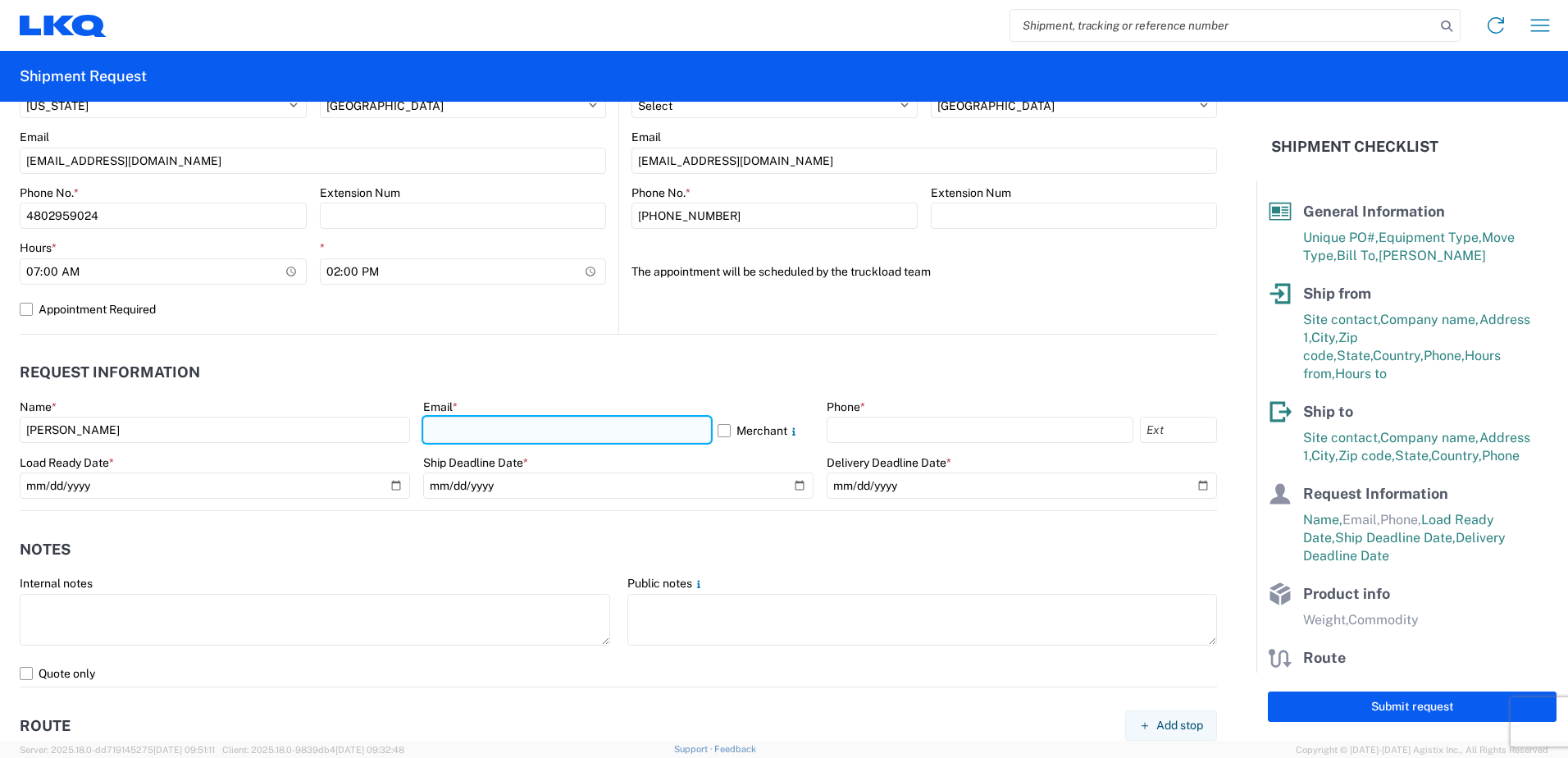
click at [506, 425] on input "text" at bounding box center [567, 430] width 288 height 26
type input "[EMAIL_ADDRESS][DOMAIN_NAME]"
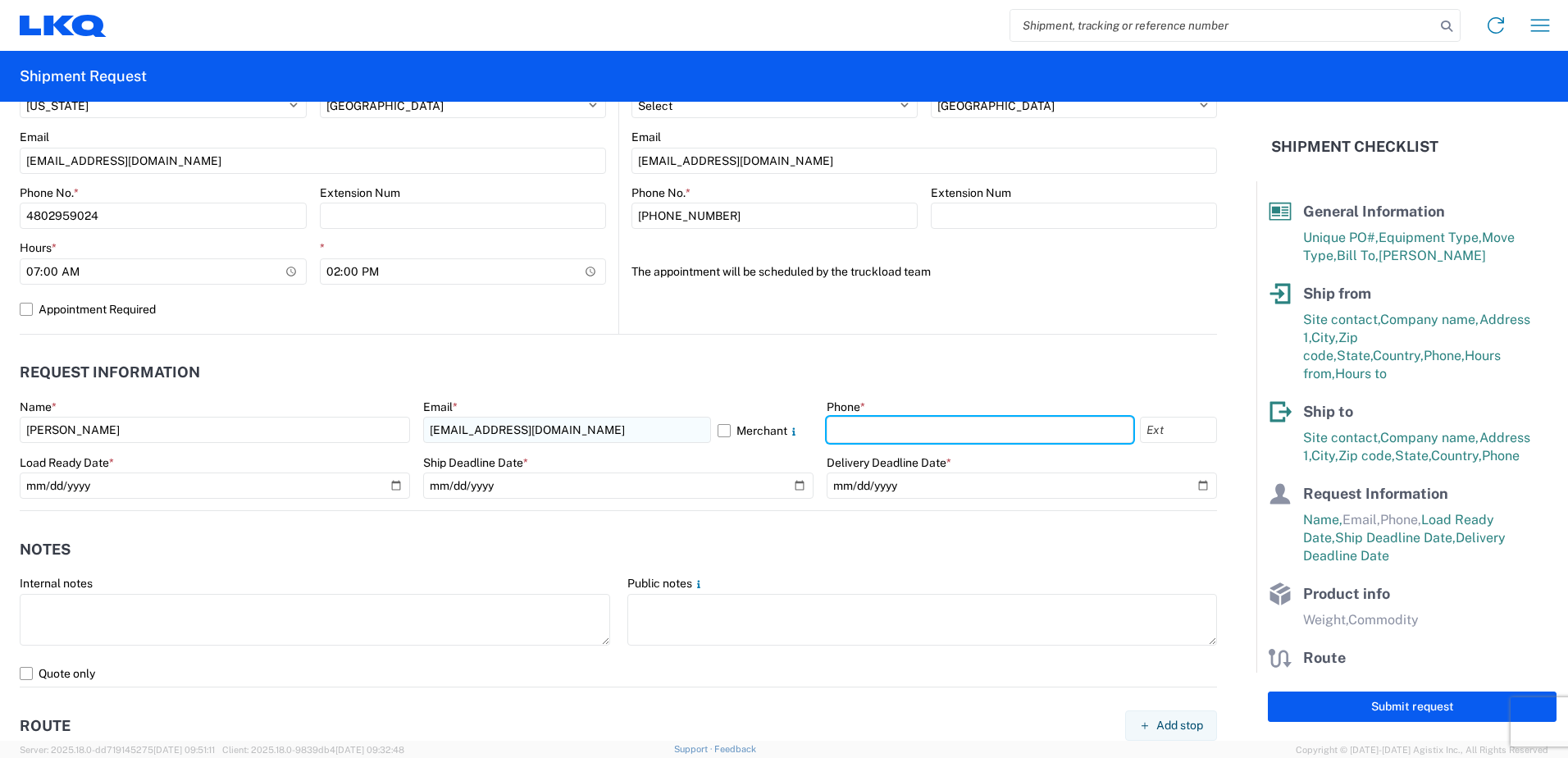
type input "4802959024"
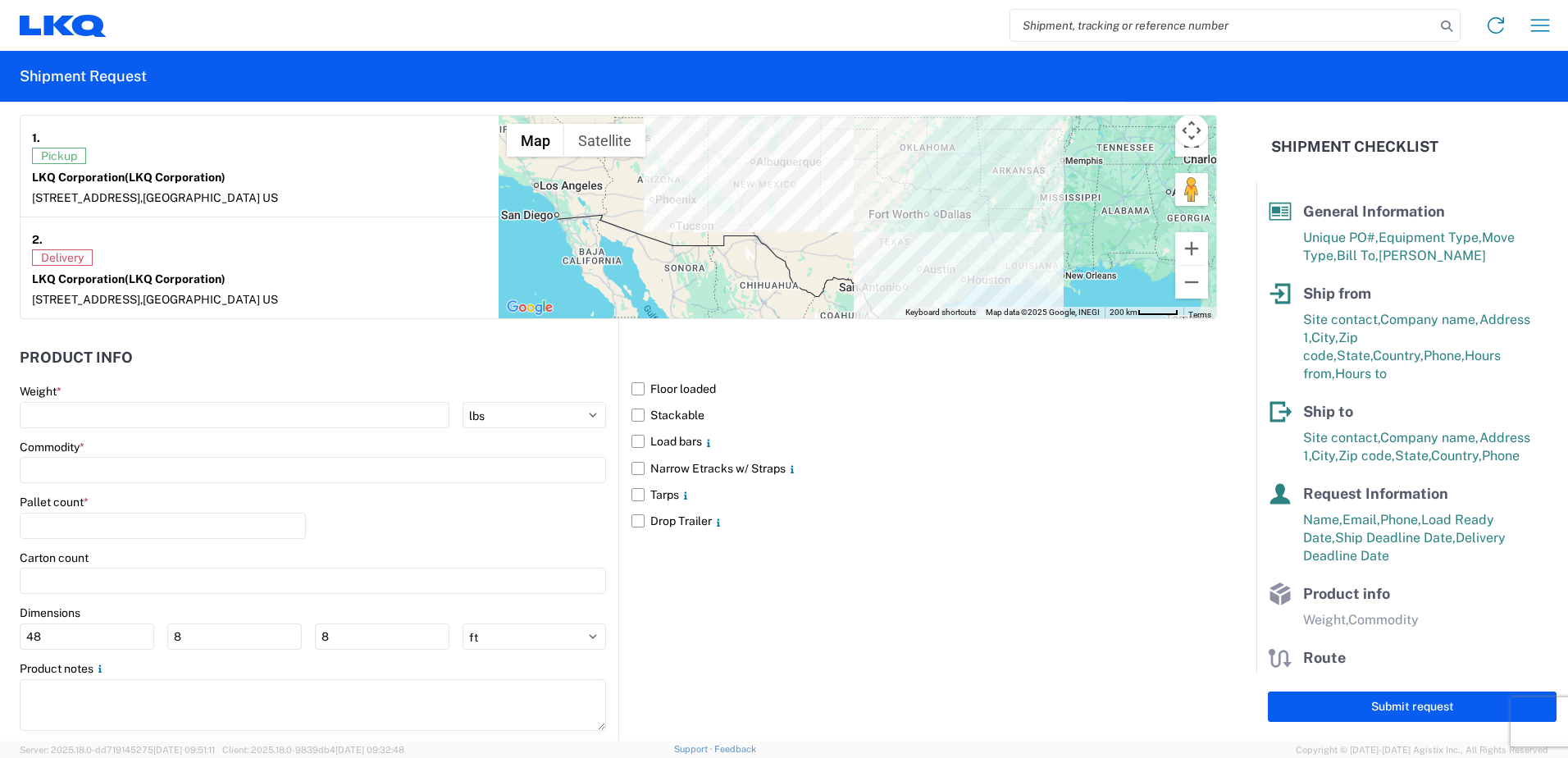
scroll to position [1313, 0]
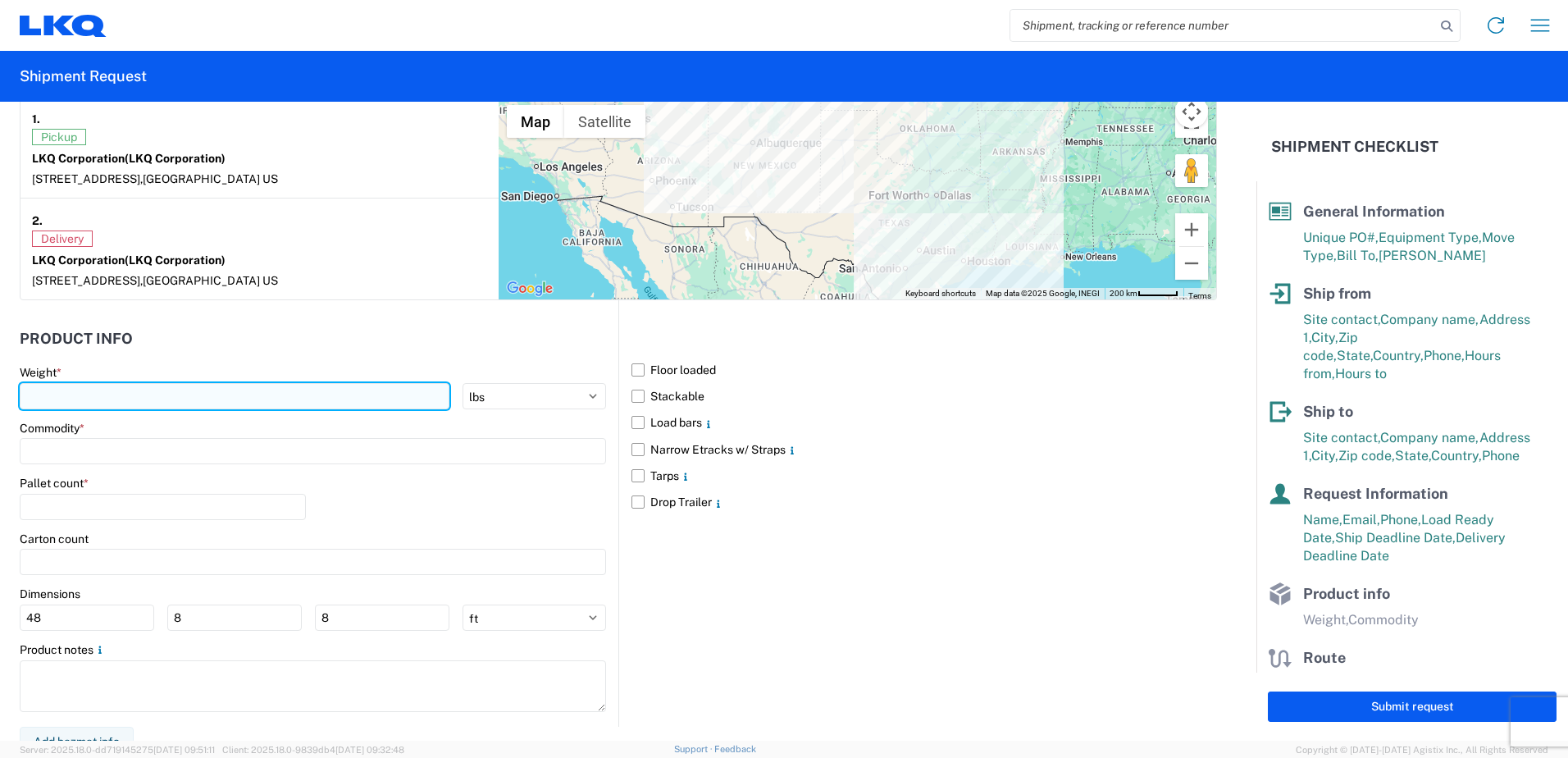
click at [351, 397] on input "number" at bounding box center [235, 396] width 430 height 26
type input "42000"
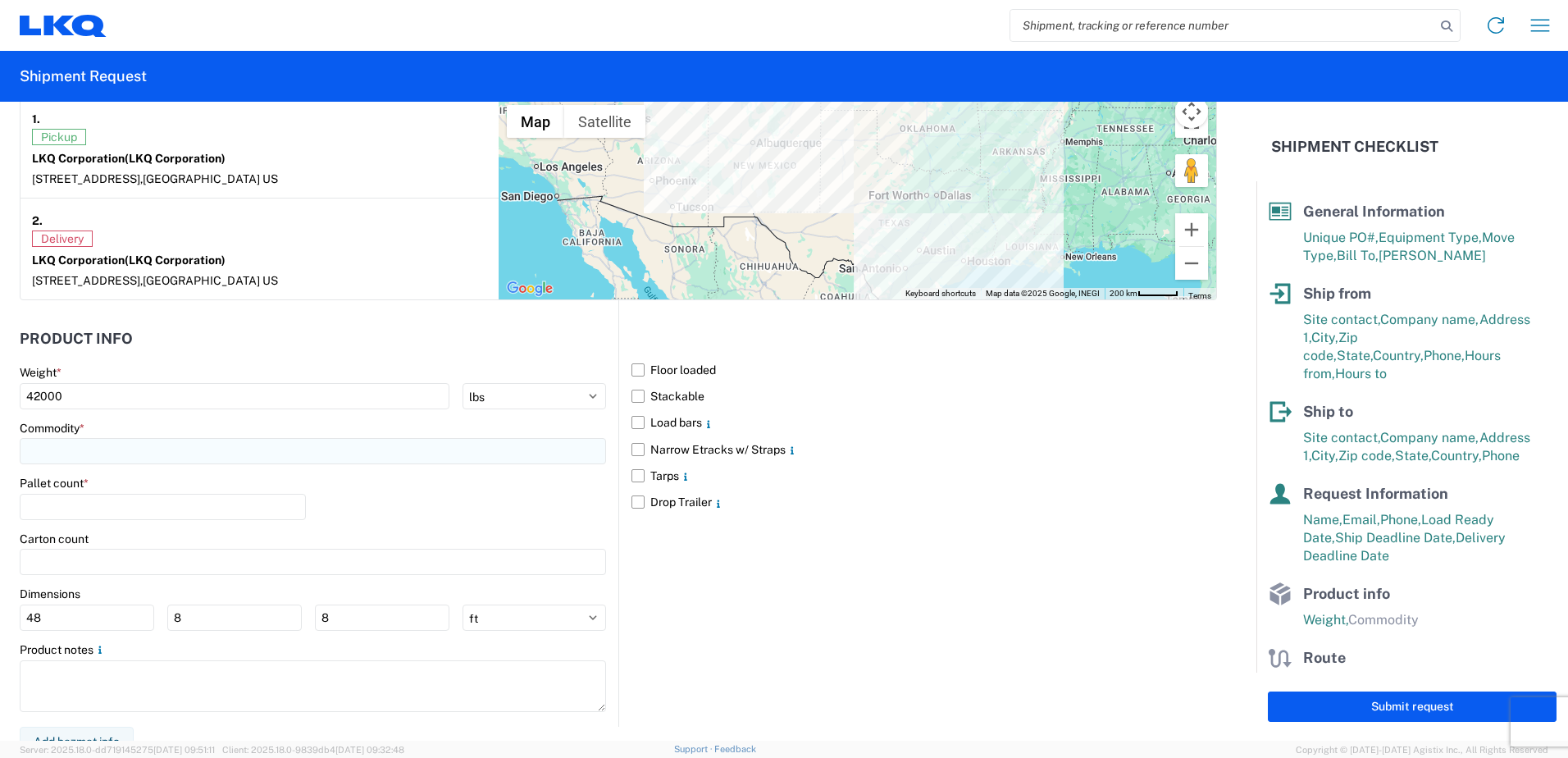
click at [361, 459] on input at bounding box center [313, 452] width 586 height 26
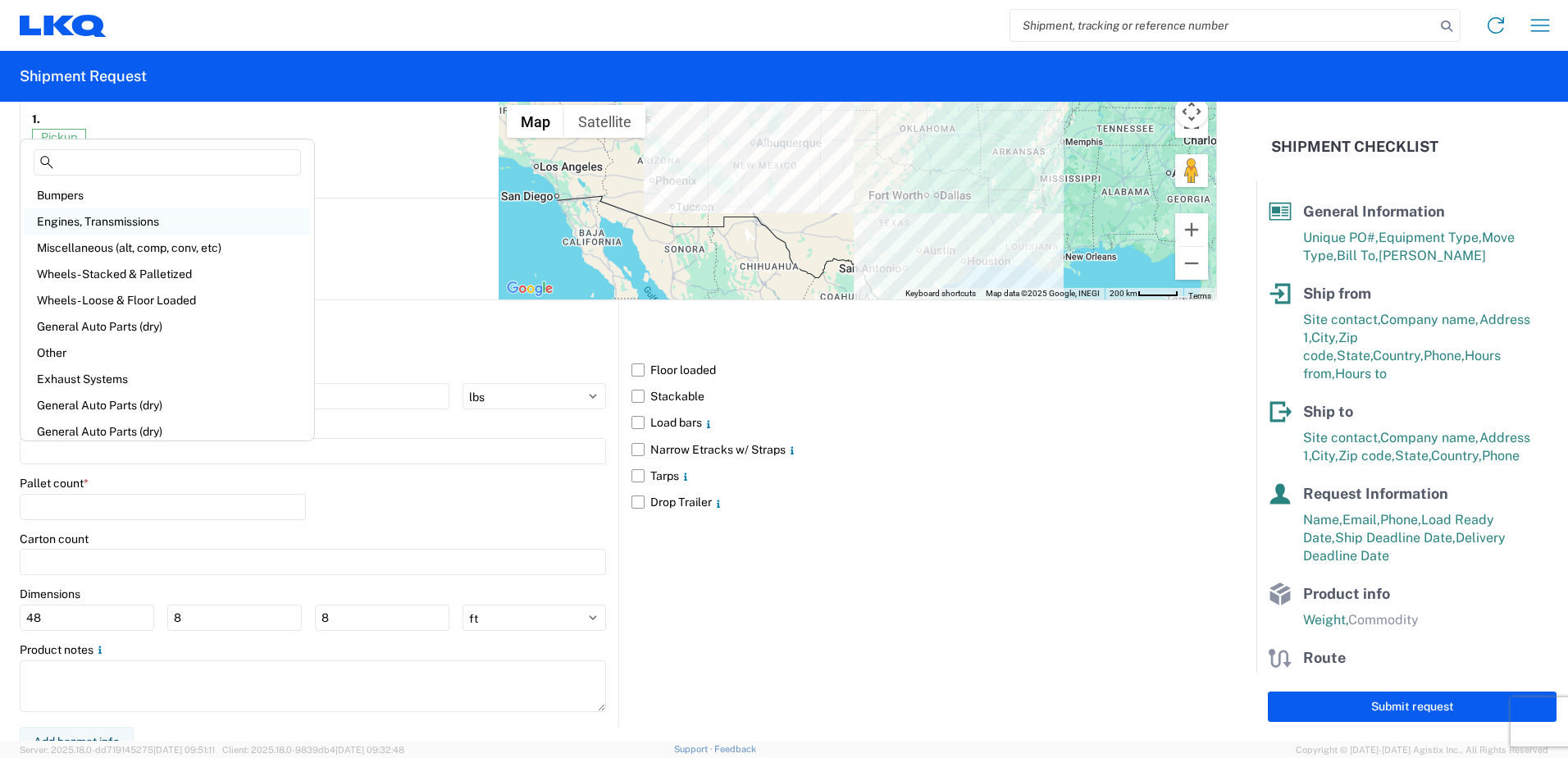
click at [132, 221] on div "Engines, Transmissions" at bounding box center [167, 222] width 287 height 26
type input "Engines, Transmissions"
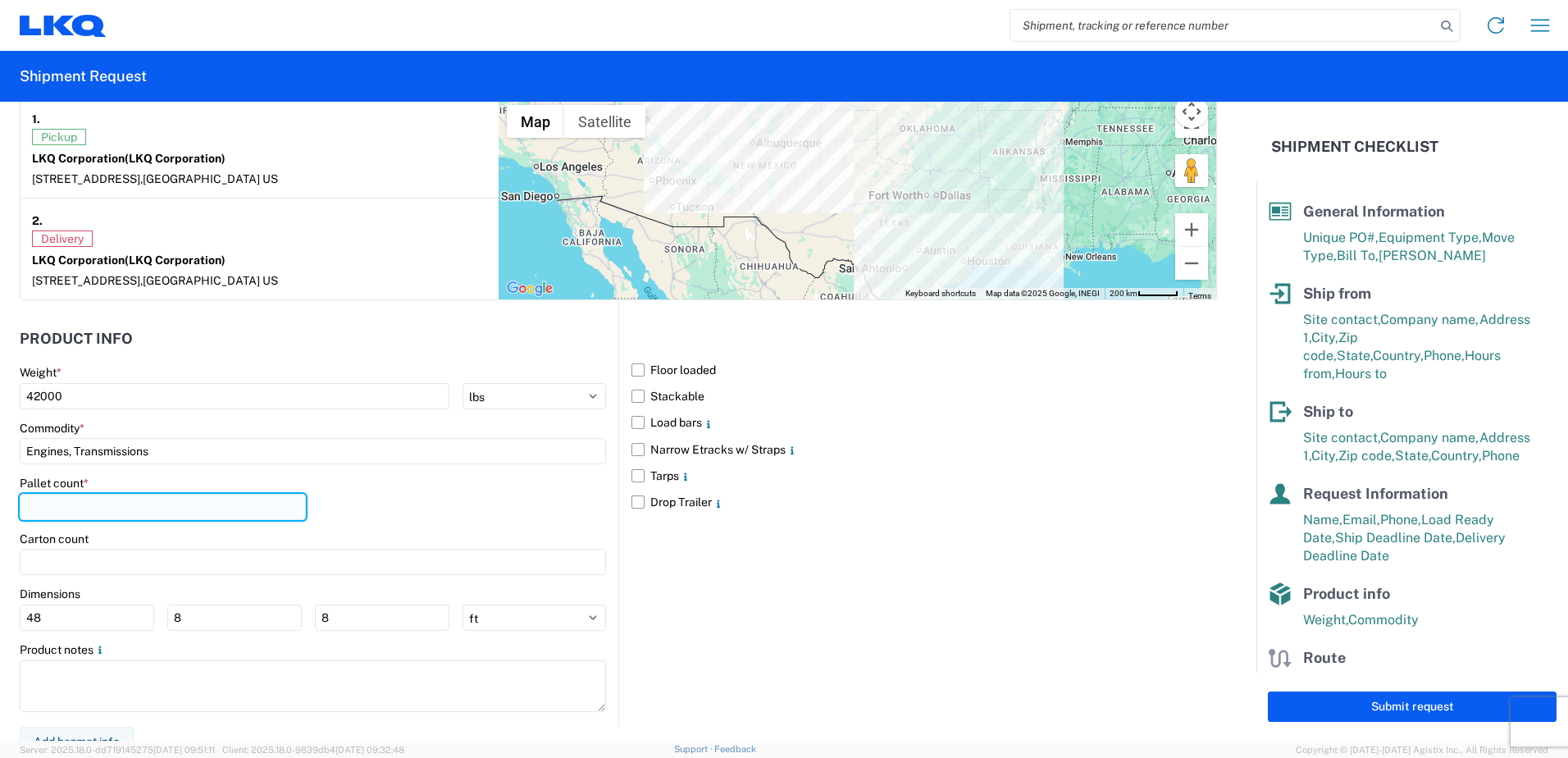
click at [90, 503] on input "number" at bounding box center [163, 507] width 286 height 26
type input "22"
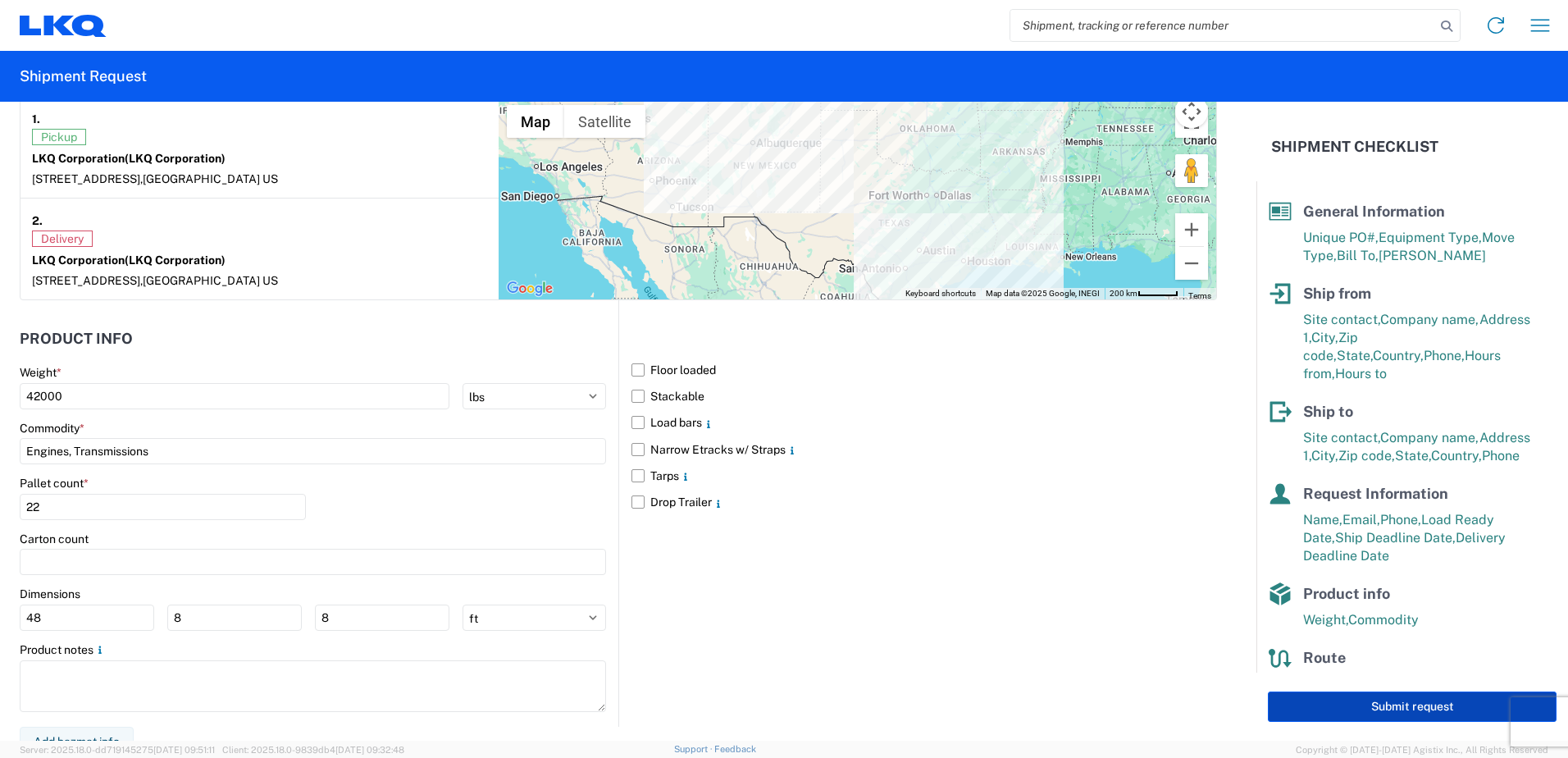
click at [1361, 710] on button "Submit request" at bounding box center [1413, 707] width 288 height 30
select select "US"
